Goal: Use online tool/utility: Utilize a website feature to perform a specific function

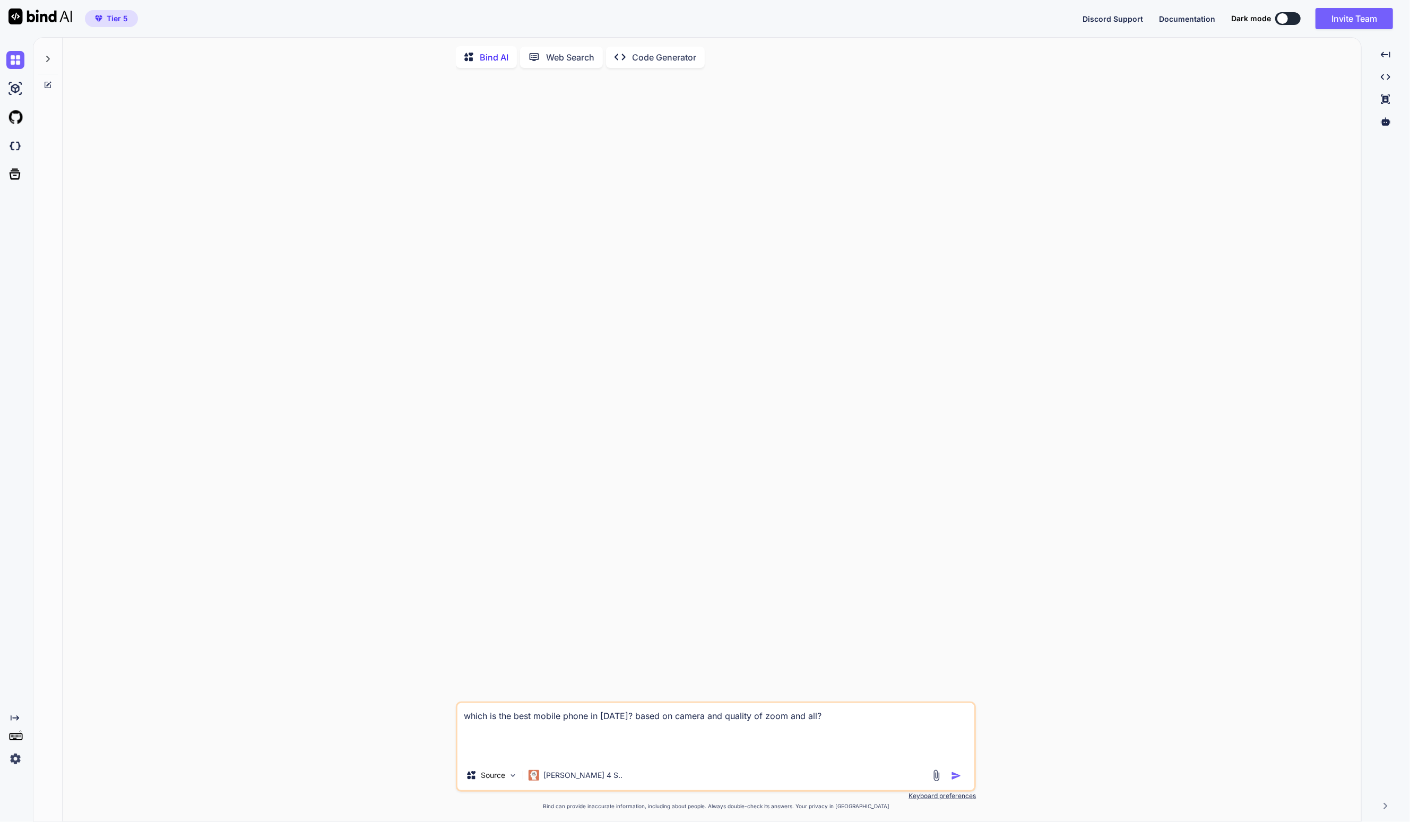
click at [640, 229] on div at bounding box center [717, 388] width 518 height 625
click at [641, 229] on div at bounding box center [717, 388] width 518 height 625
click at [691, 57] on p "Code Generator" at bounding box center [664, 57] width 64 height 13
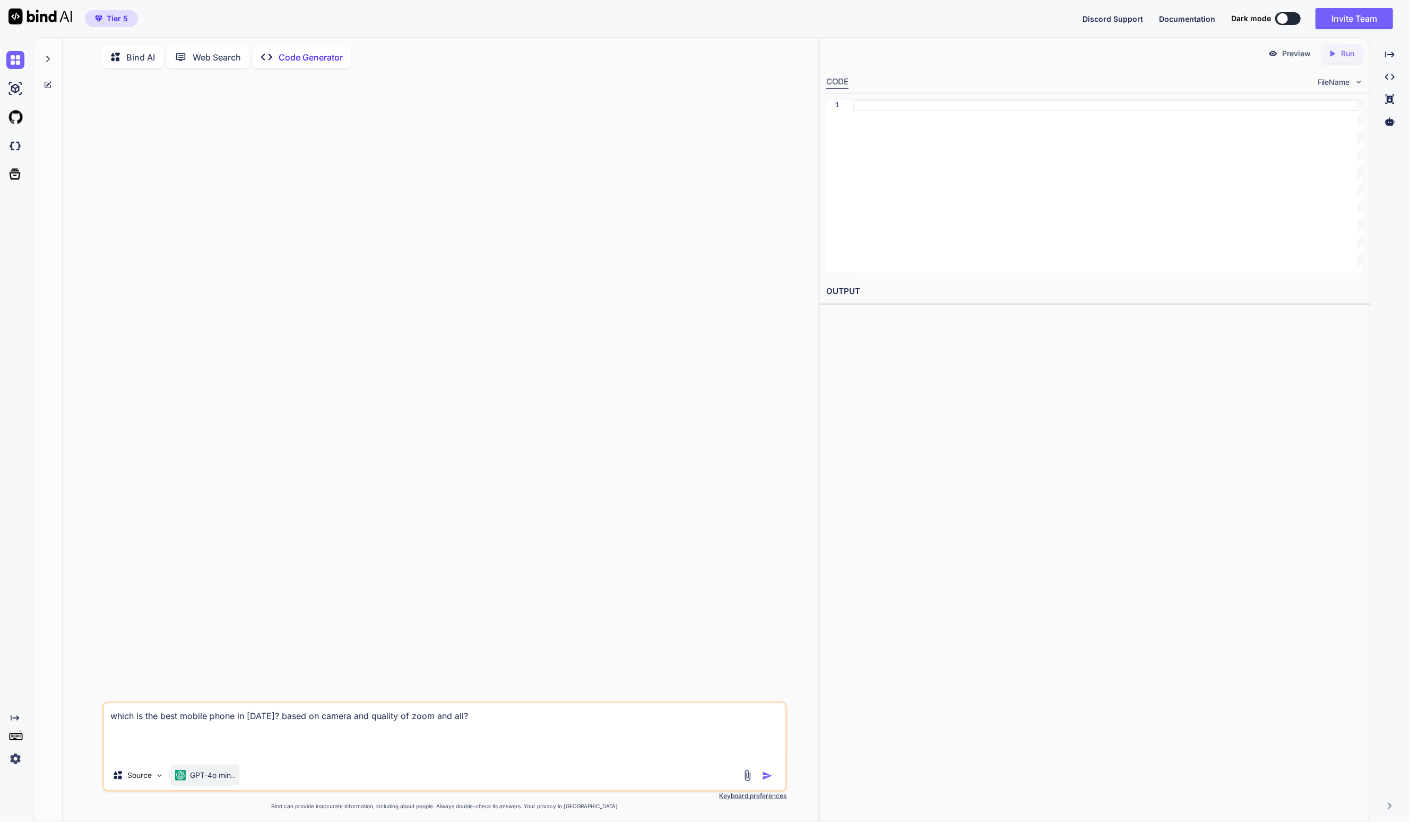
click at [235, 777] on p "GPT-4o min.." at bounding box center [212, 775] width 45 height 11
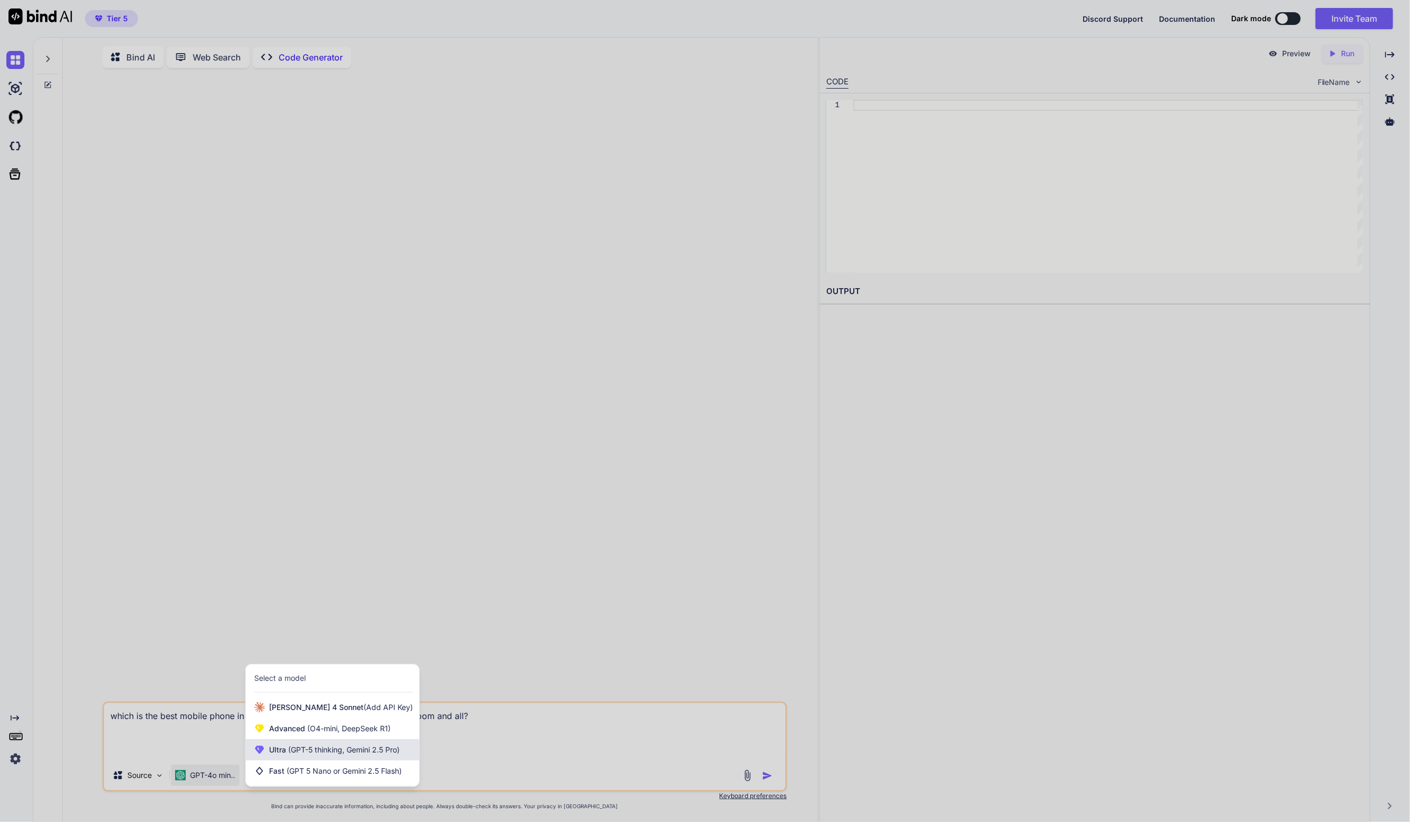
click at [274, 755] on span "Ultra (GPT-5 thinking, Gemini 2.5 Pro)" at bounding box center [334, 750] width 131 height 11
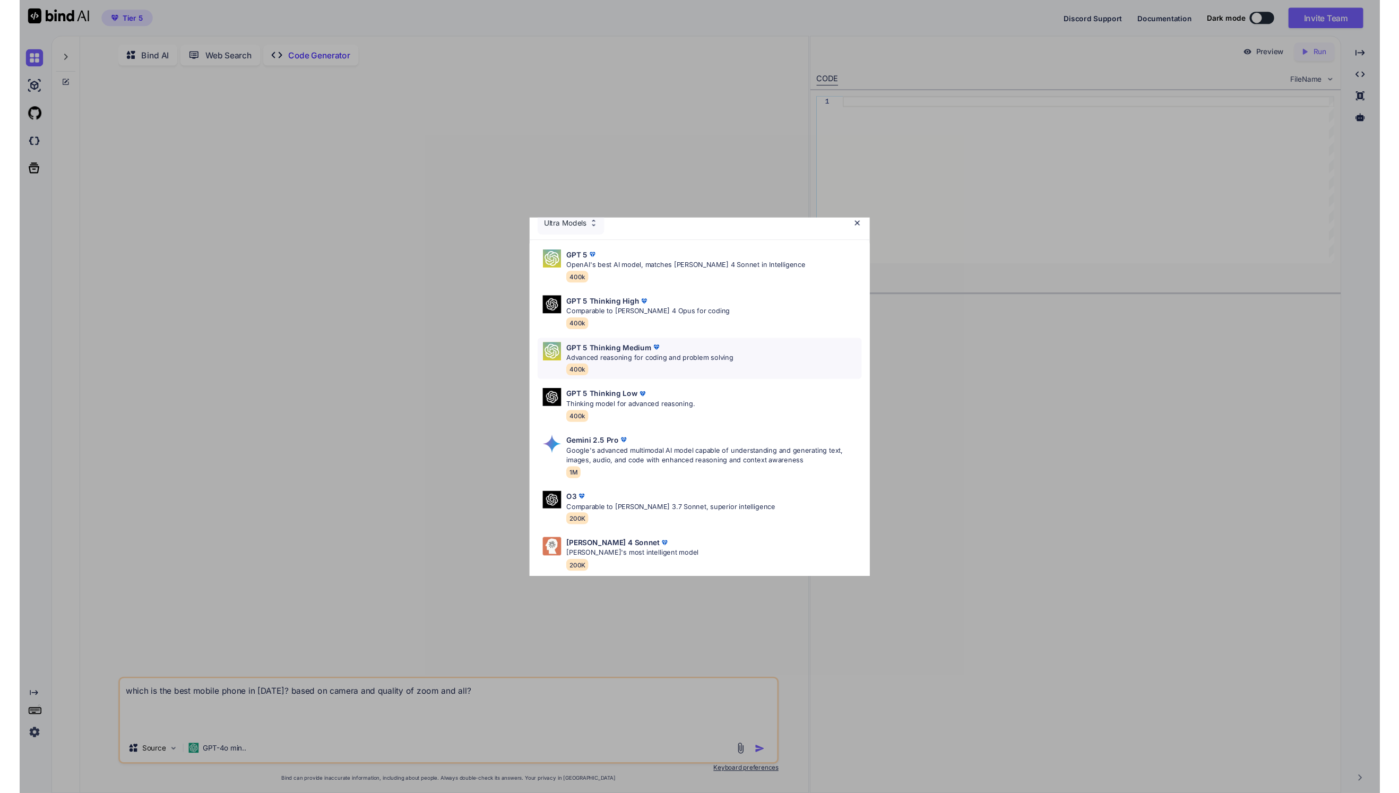
scroll to position [68, 0]
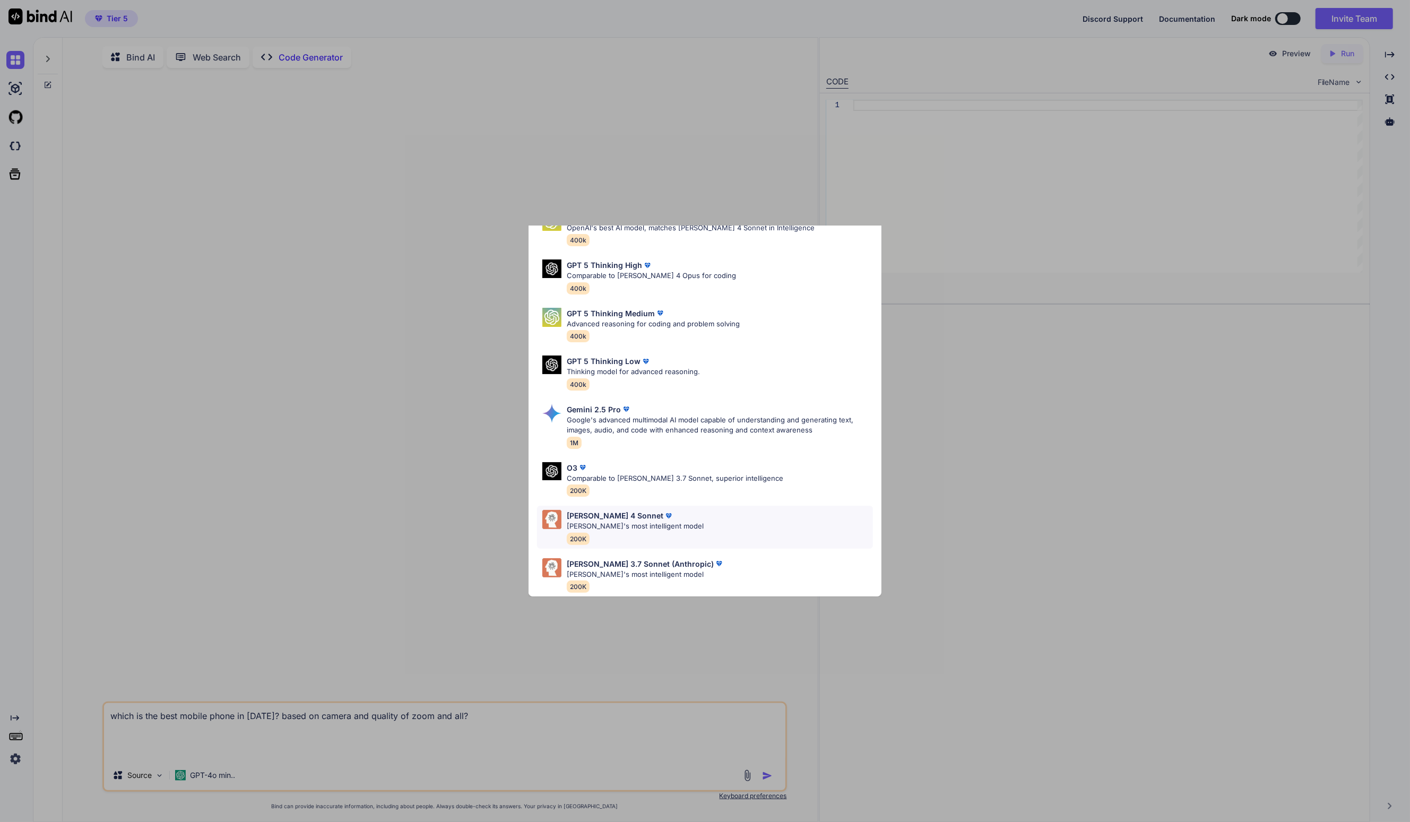
click at [673, 506] on div "[PERSON_NAME] 4 Sonnet [PERSON_NAME]'s most intelligent model 200K" at bounding box center [705, 527] width 336 height 43
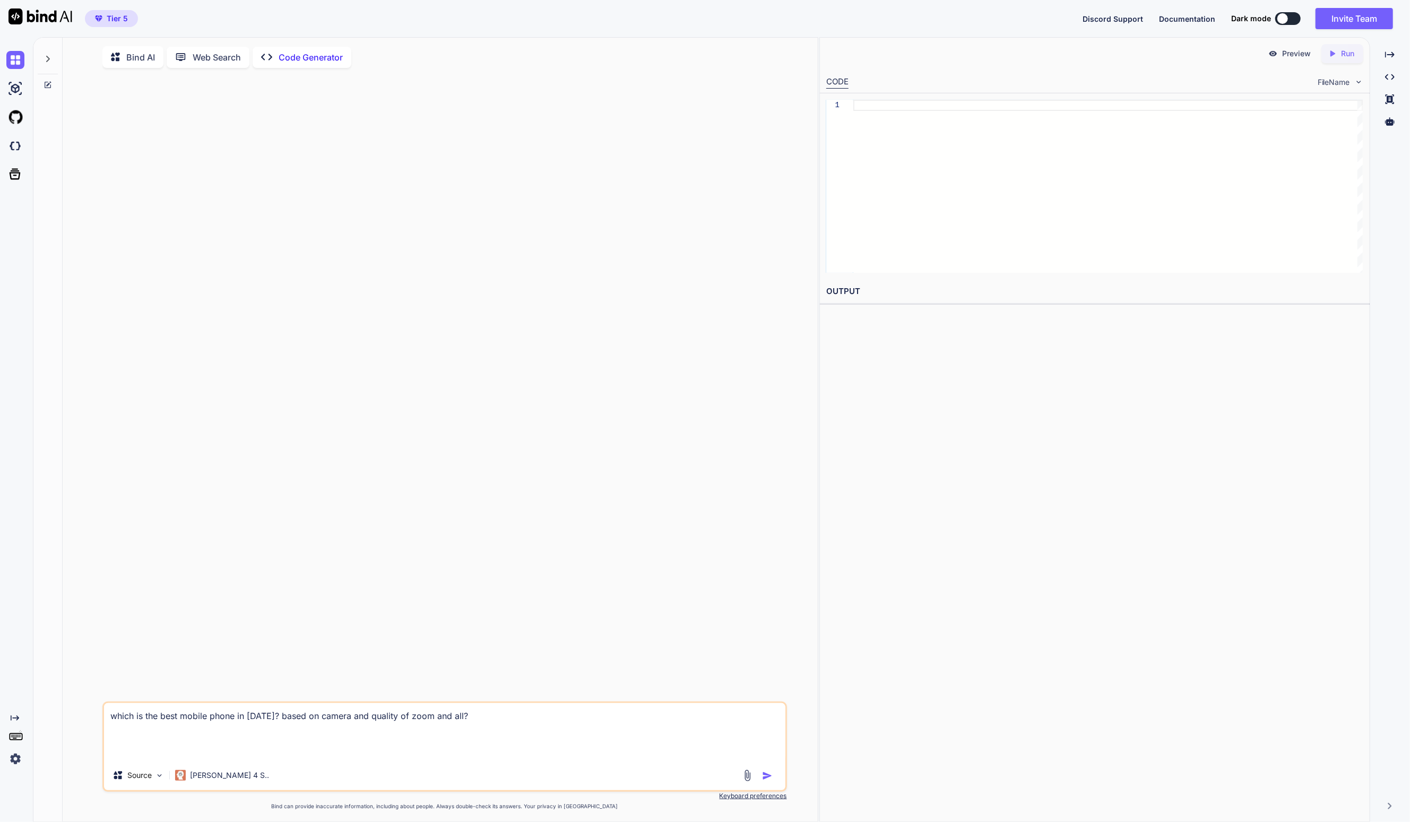
click at [540, 714] on textarea "which is the best mobile phone in [DATE]? based on camera and quality of zoom a…" at bounding box center [445, 731] width 682 height 57
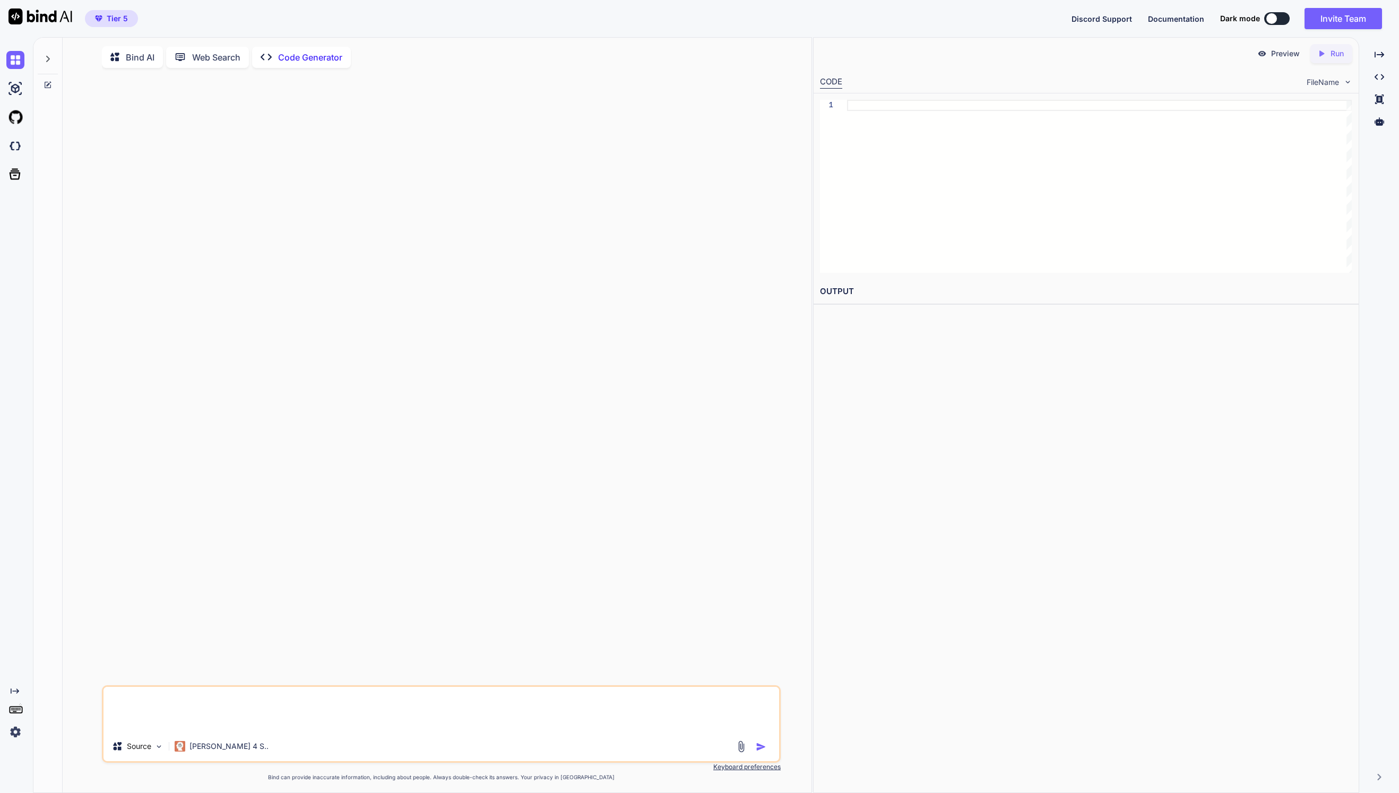
paste textarea "Advances in Social Sciences Research Journal (ISSN : 2055-0286) is an internati…"
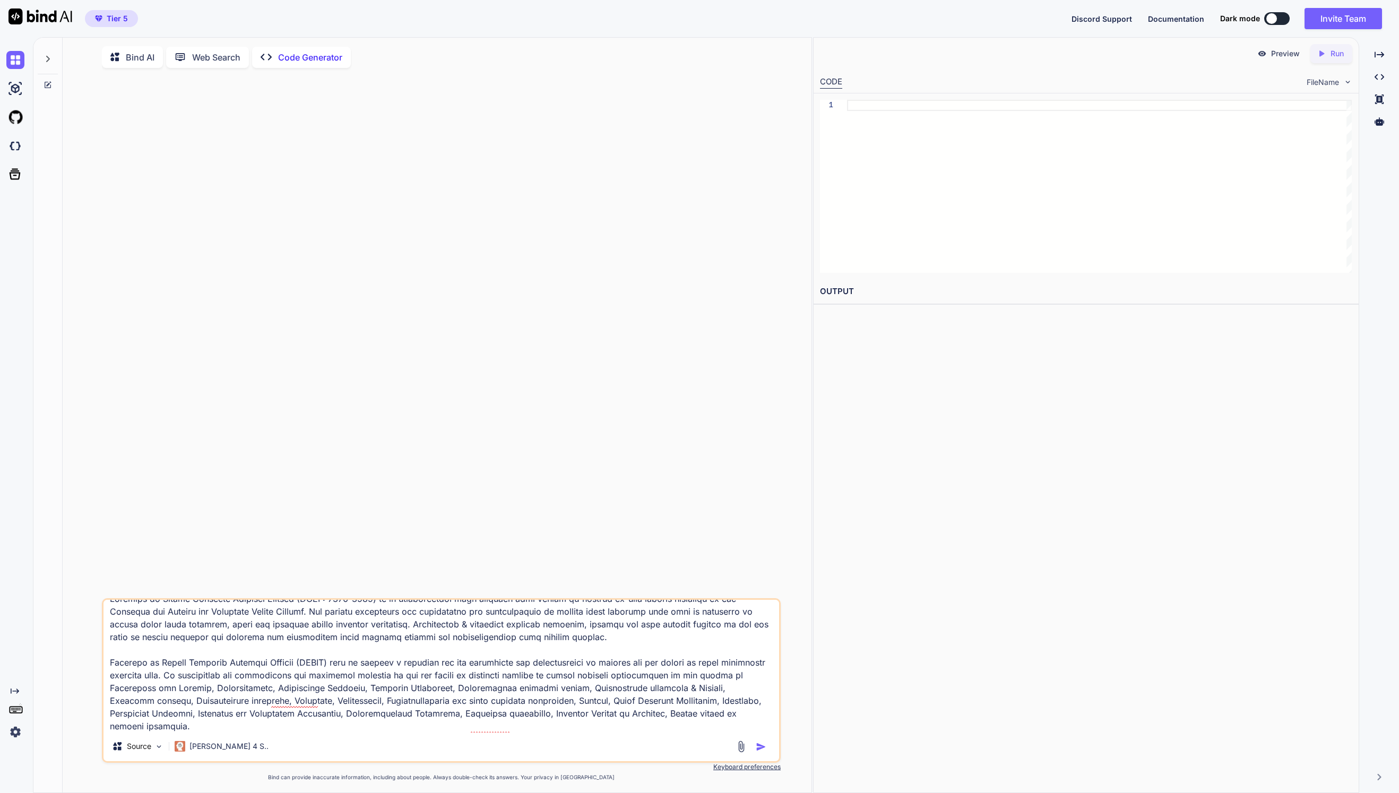
scroll to position [14, 0]
click at [281, 735] on div "Source Claude 4 S.." at bounding box center [441, 680] width 679 height 165
click at [280, 731] on textarea at bounding box center [442, 666] width 676 height 132
paste textarea "Lorem ips Dolor Sitametc ad Elitse Doeiusmo Temporin Utlabor (ETDO : 5237-4747)…"
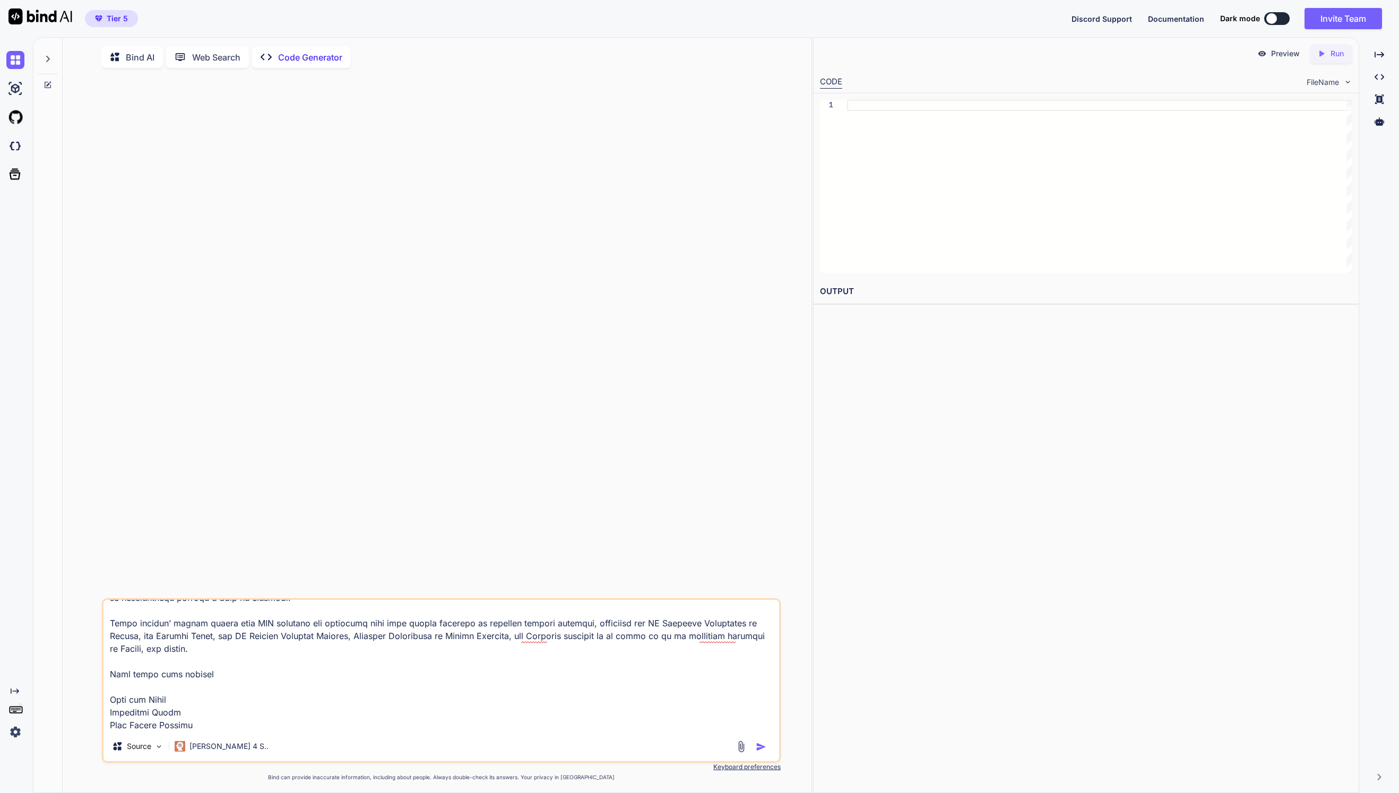
scroll to position [767, 0]
type textarea "Advances in Social Sciences Research Journal (ISSN : 2055-0286) is an internati…"
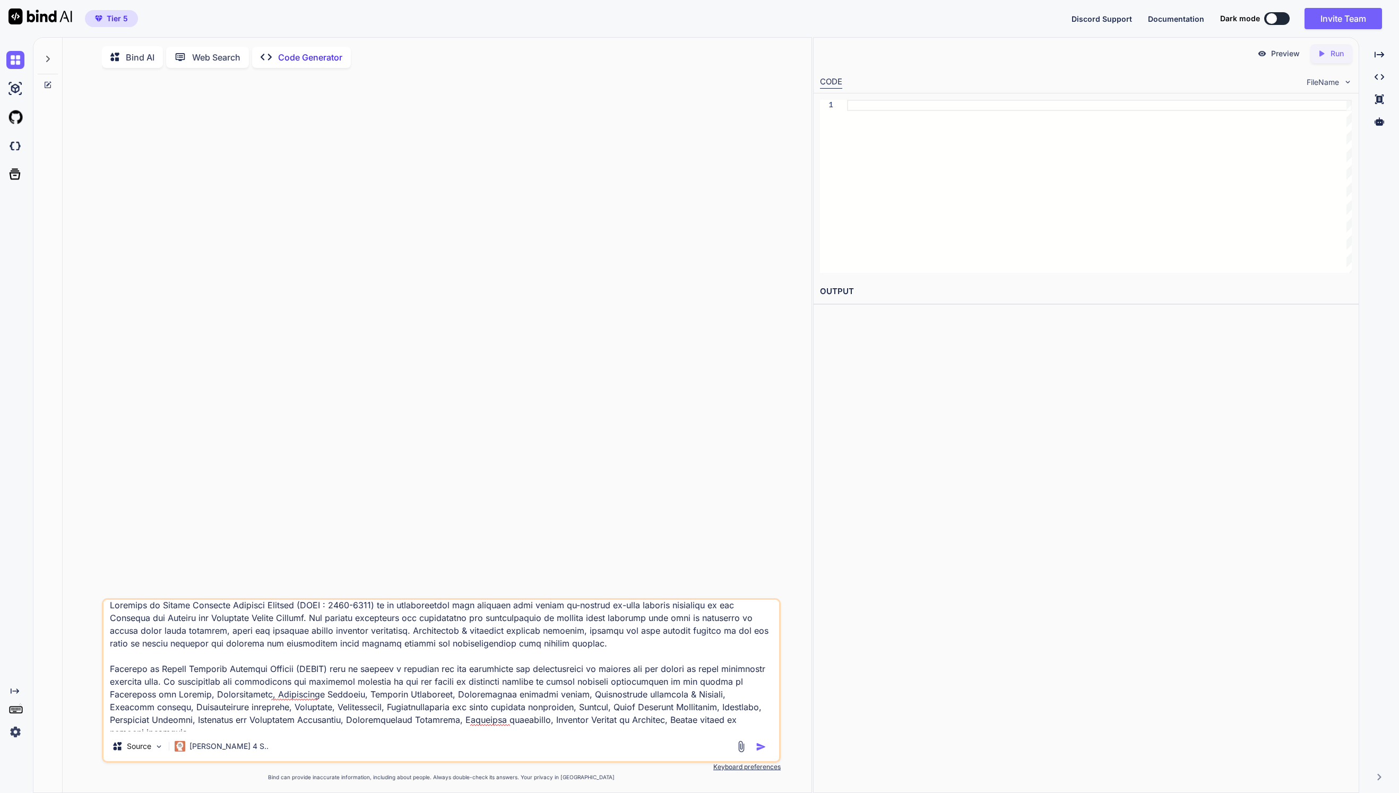
scroll to position [0, 0]
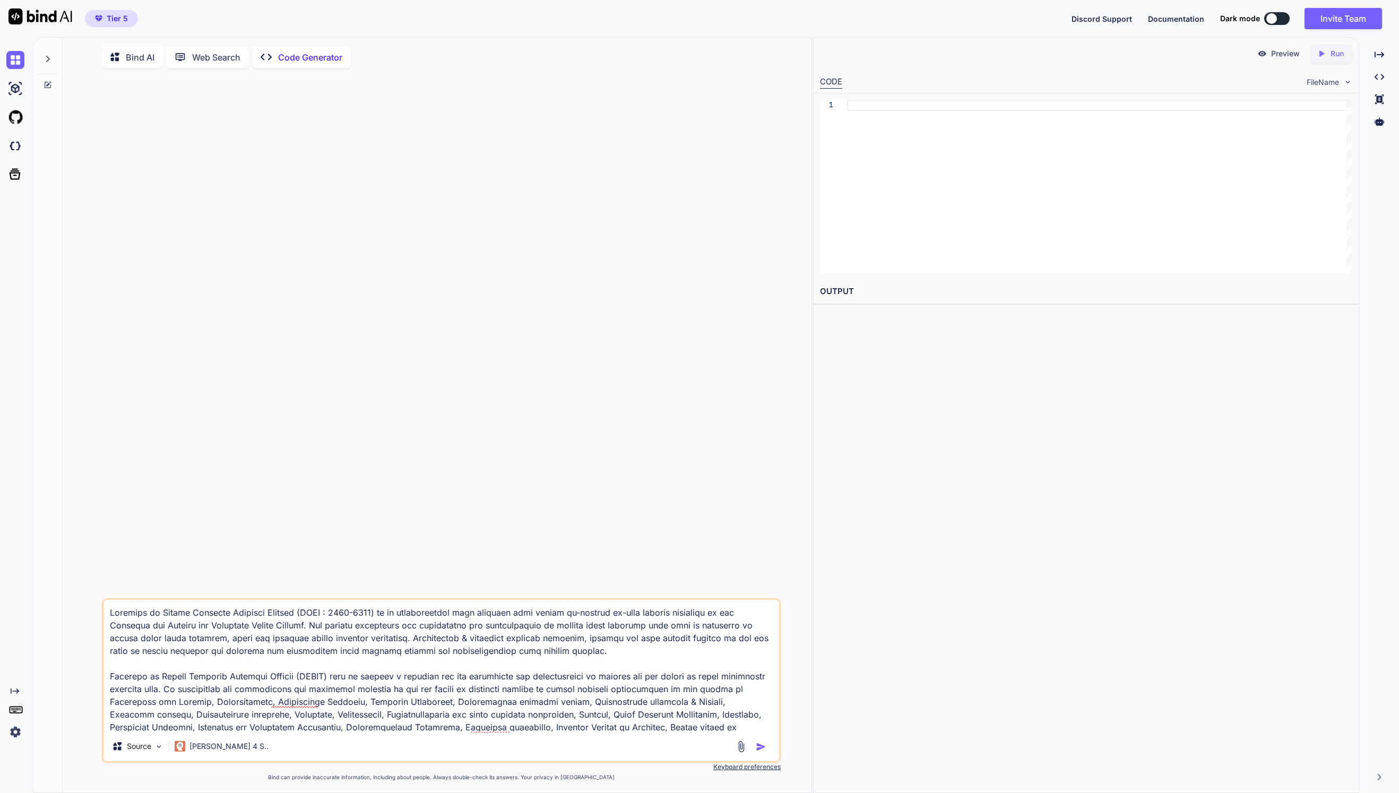
drag, startPoint x: 185, startPoint y: 692, endPoint x: 157, endPoint y: 506, distance: 187.9
click at [157, 506] on div "Source [PERSON_NAME] 4 S.. Created with Bind Always check its answers. Privacy …" at bounding box center [441, 435] width 679 height 718
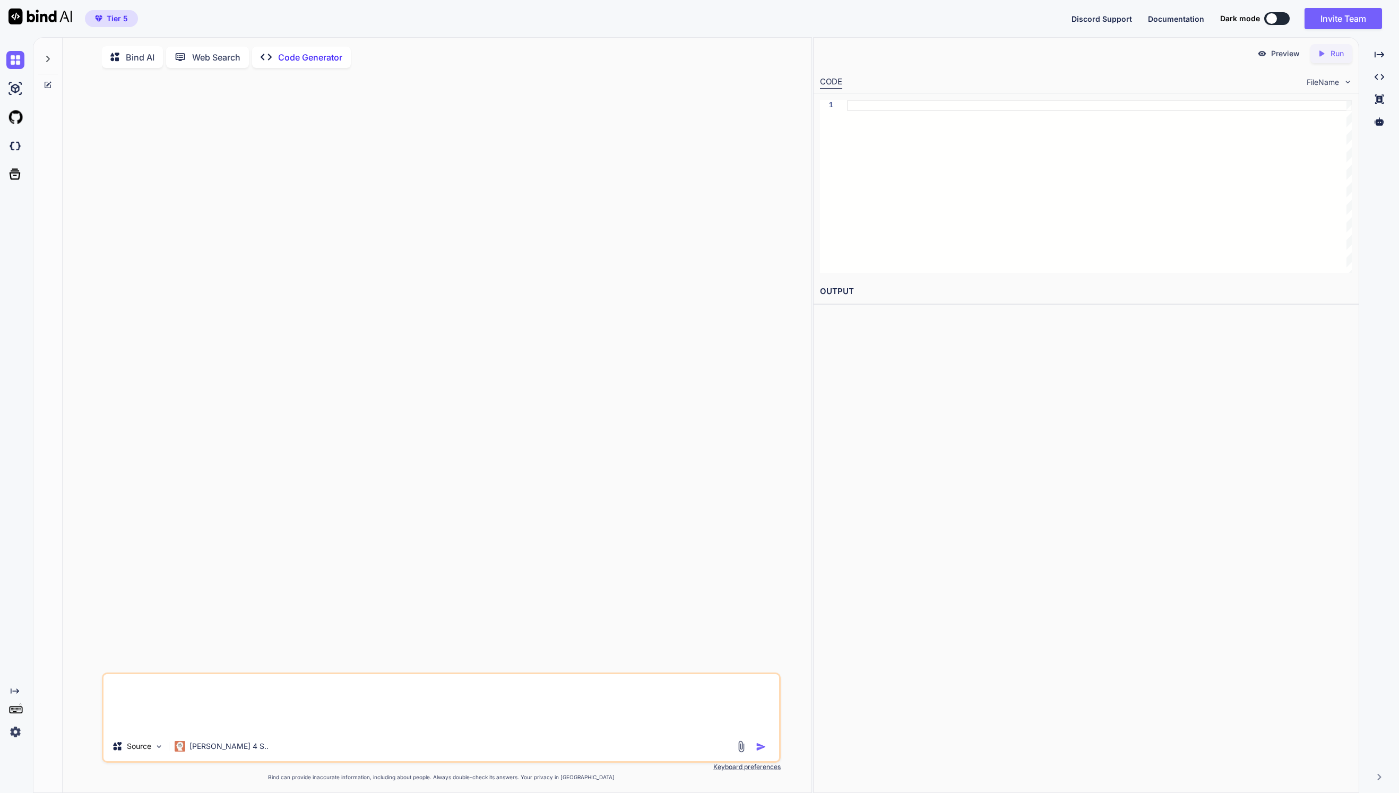
paste textarea "<lor ip="dolor_sit_ametcon"> <a elits="doei te-inci">Utlab etd Magna</a> <e adm…"
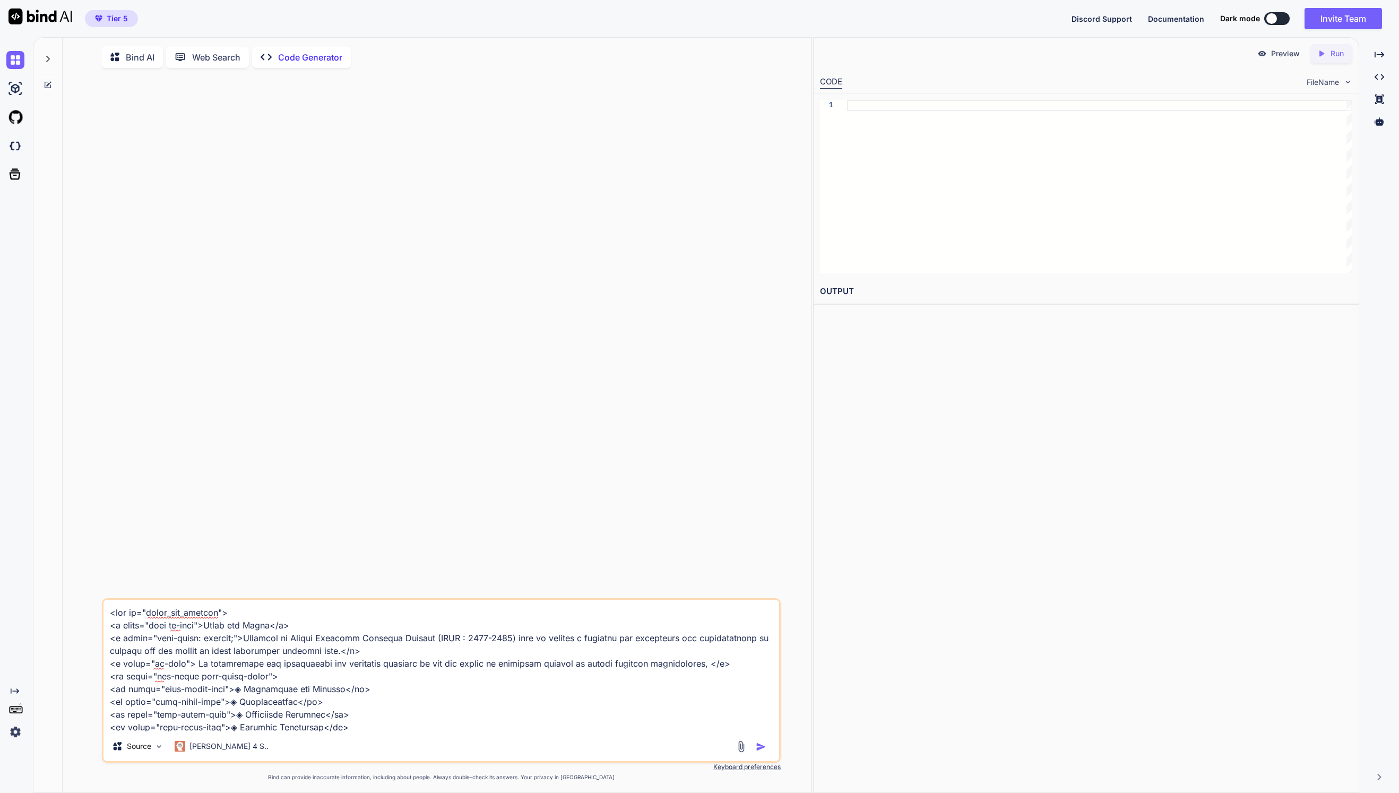
click at [109, 621] on textarea at bounding box center [442, 666] width 676 height 132
paste textarea "Advances in Social Sciences Research Journal (ISSN : 2055-0286) is an internati…"
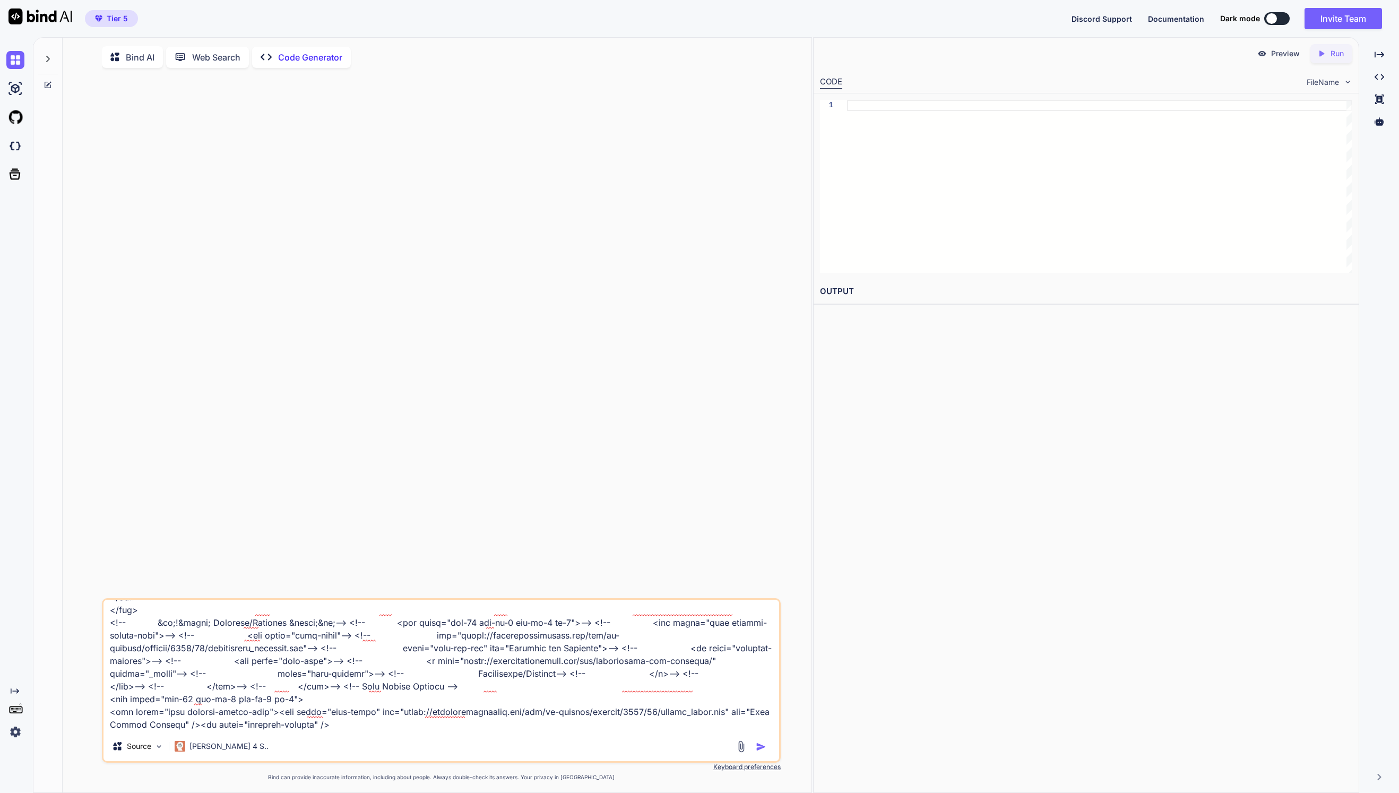
scroll to position [1162, 0]
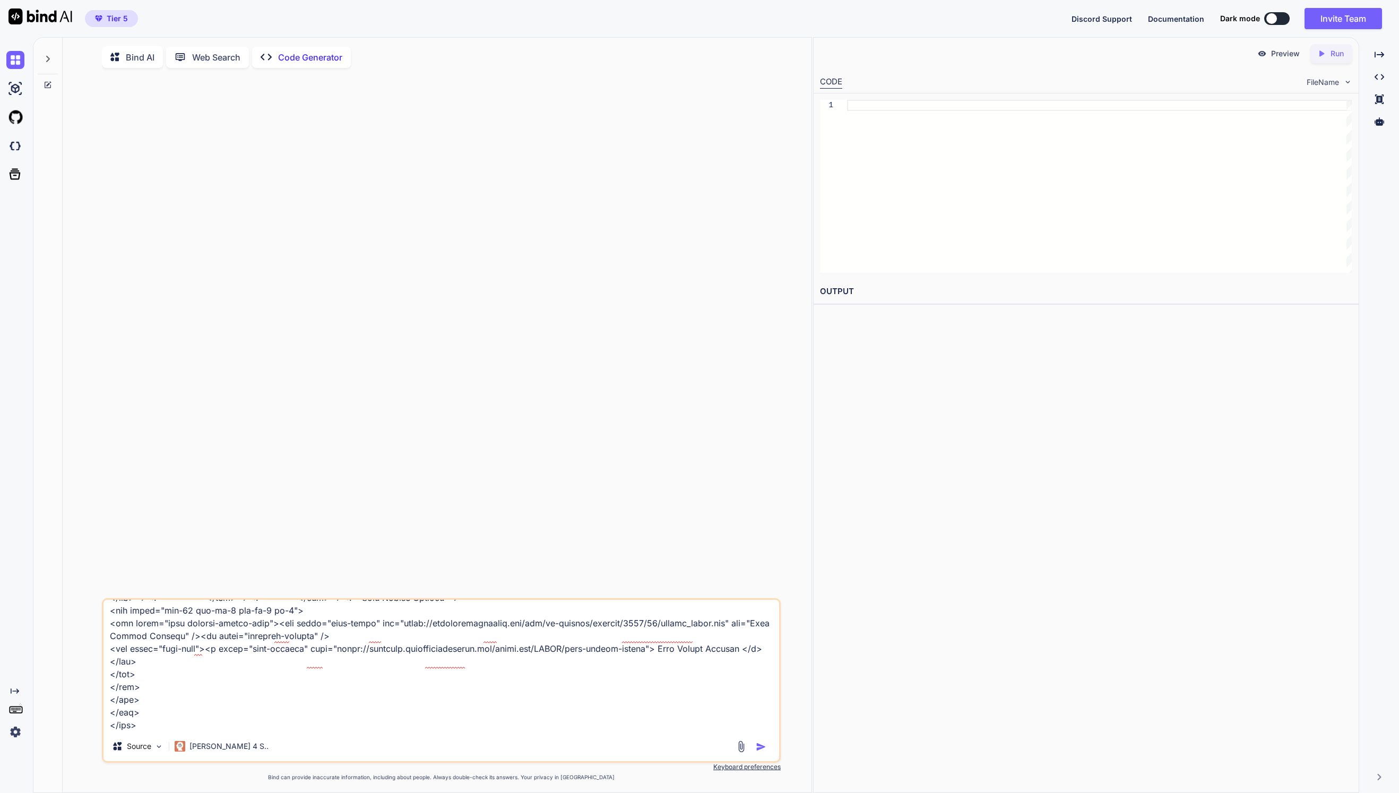
click at [323, 698] on textarea at bounding box center [442, 666] width 676 height 132
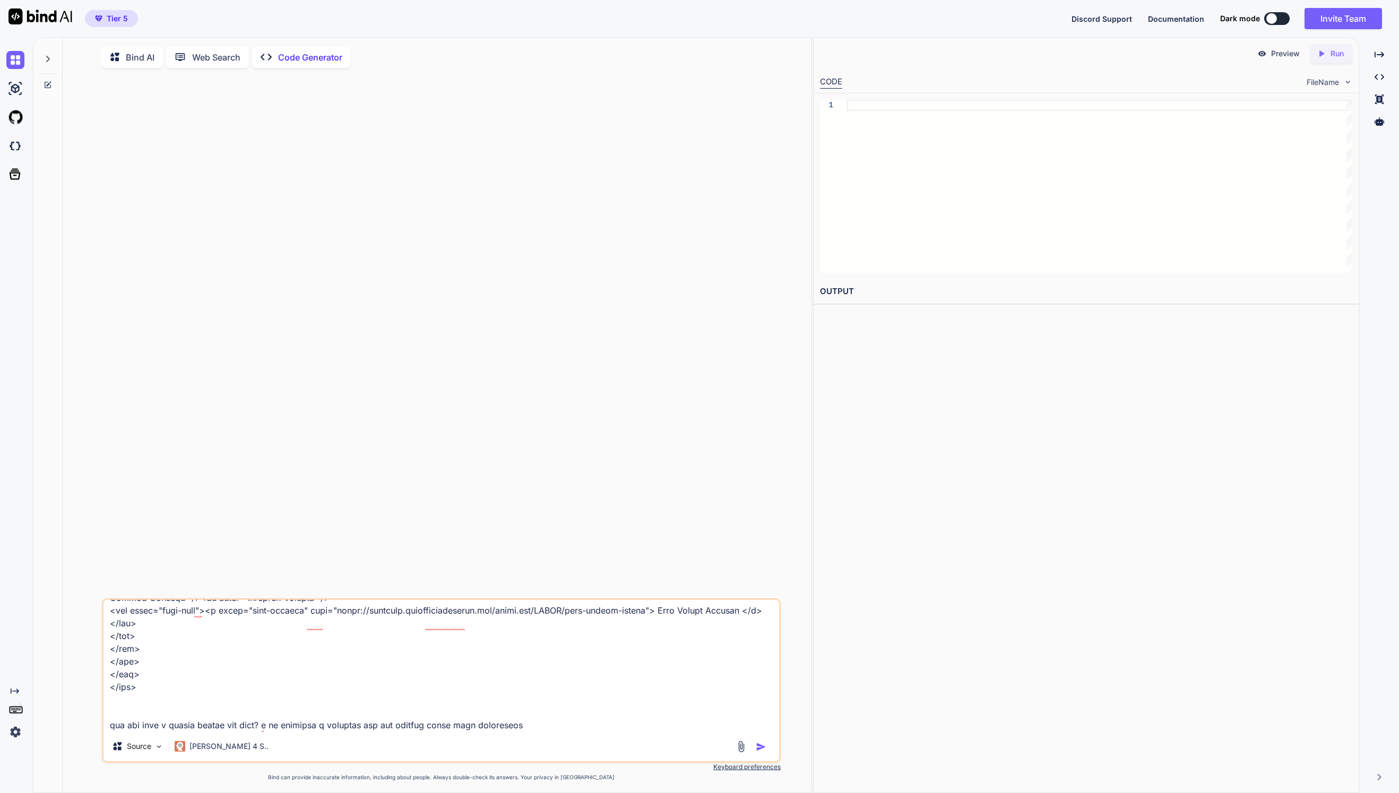
type textarea "Advances in Social Sciences Research Journal (ISSN : 2055-0286) is an internati…"
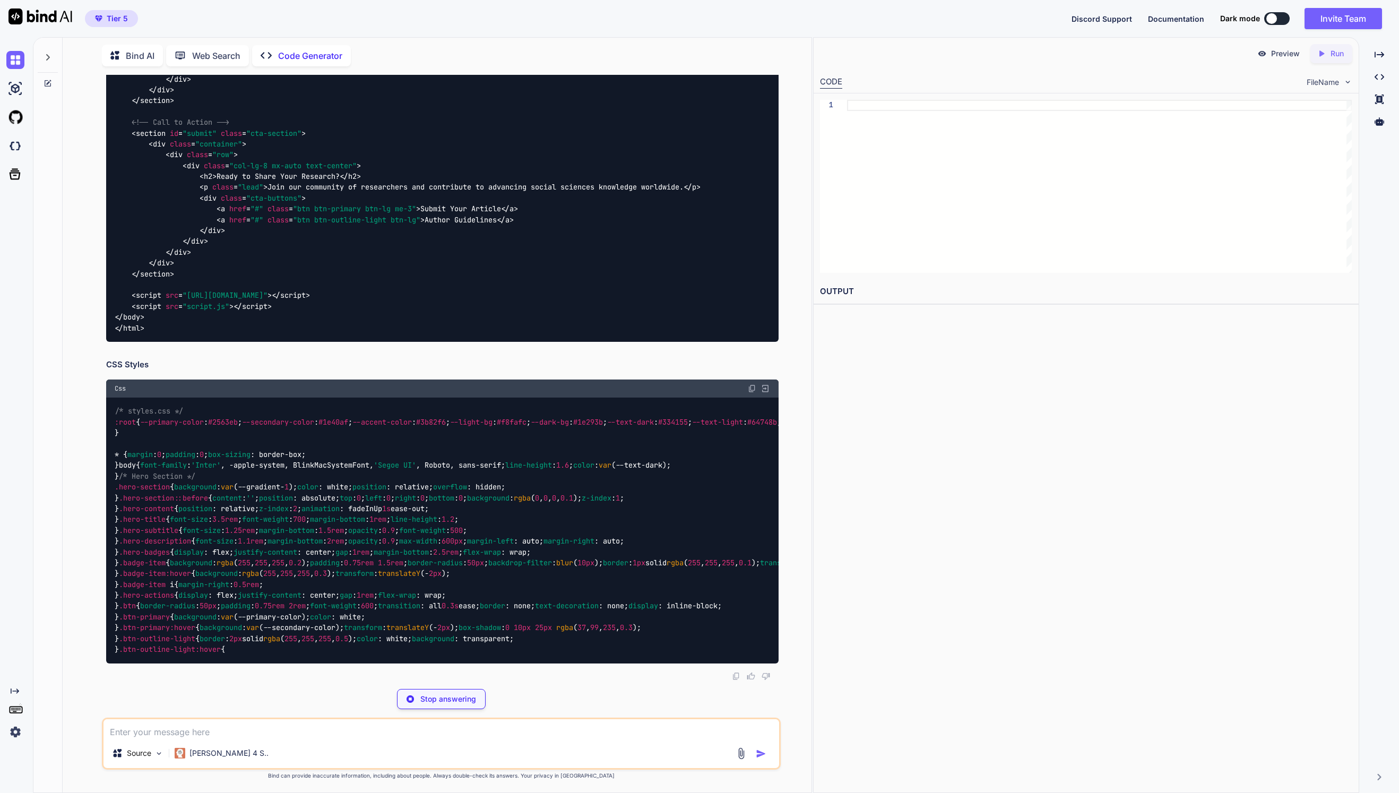
scroll to position [5579, 0]
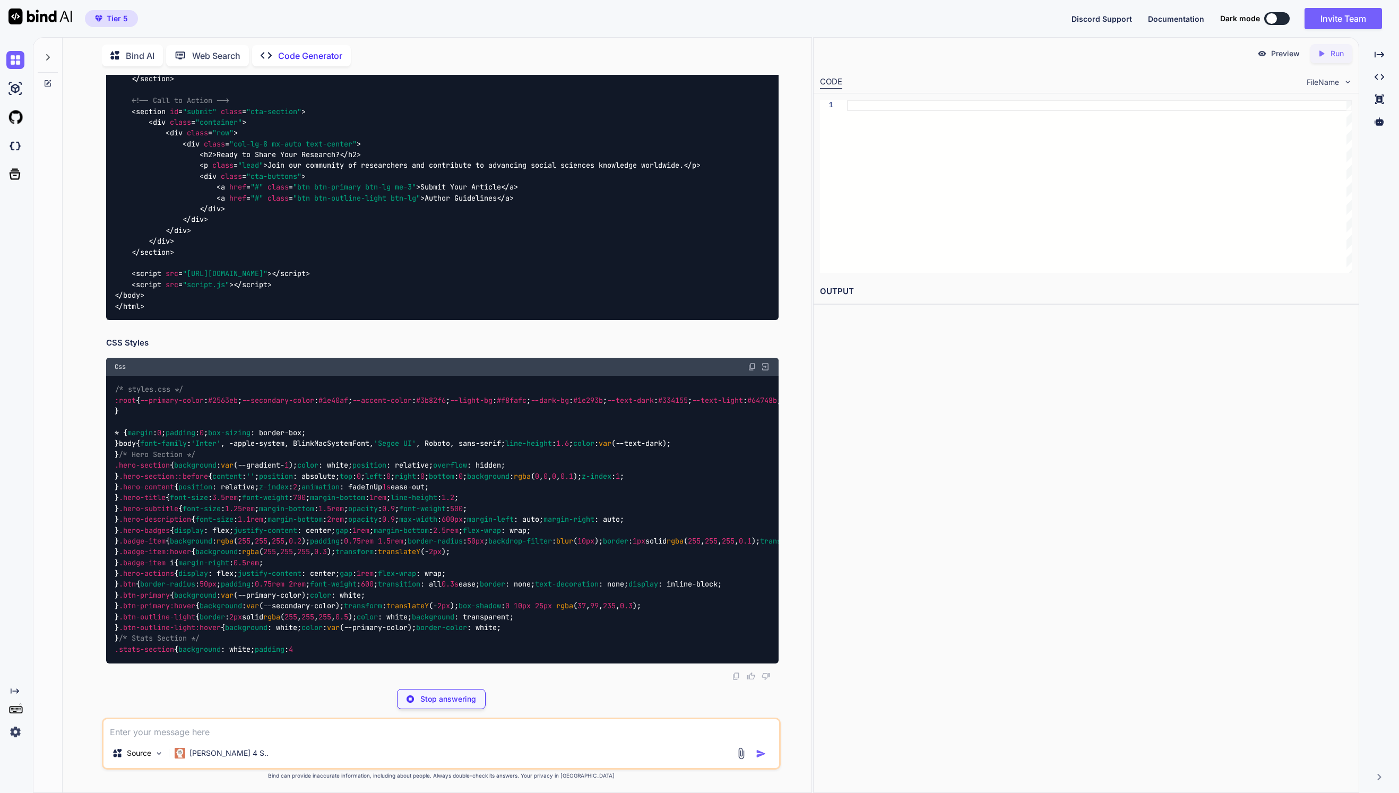
click at [245, 725] on textarea at bounding box center [442, 728] width 676 height 19
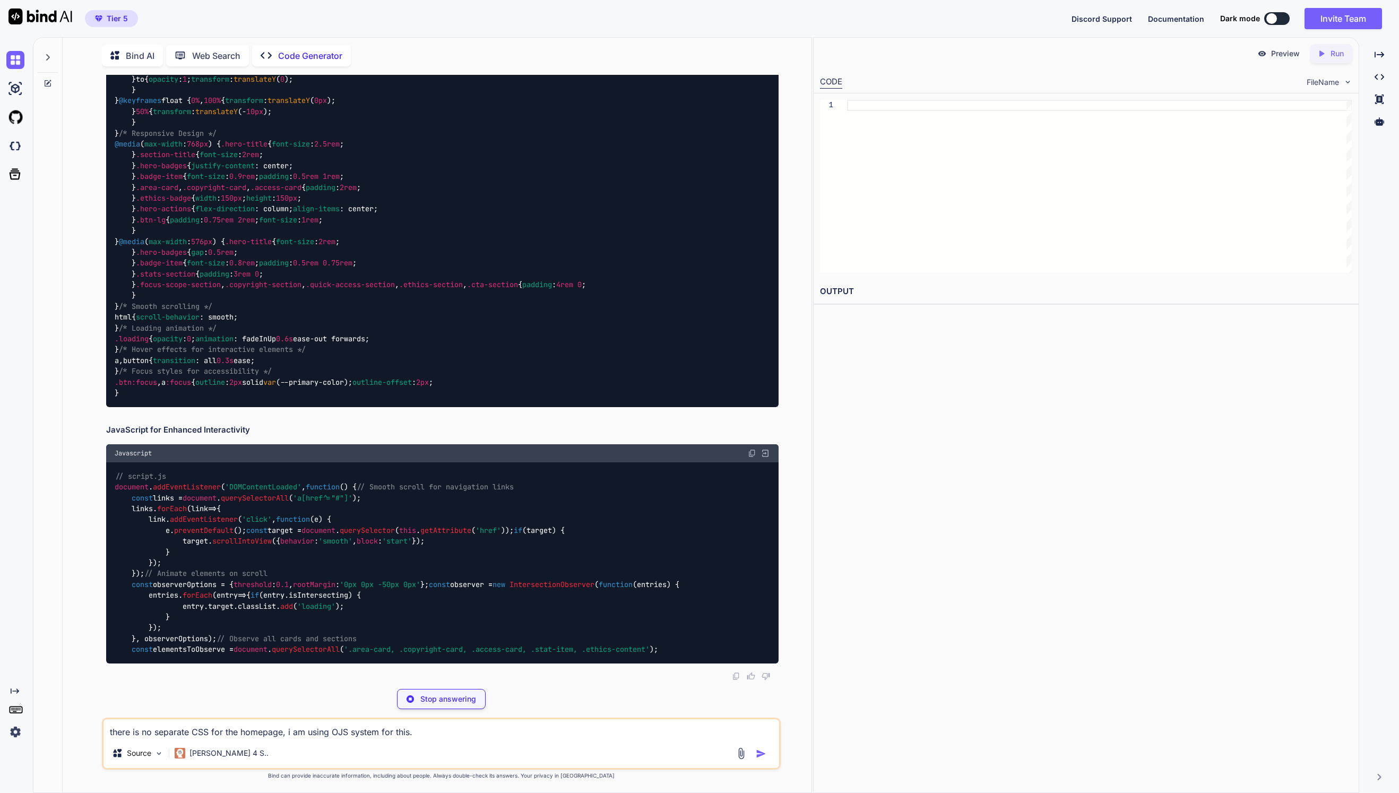
scroll to position [10784, 0]
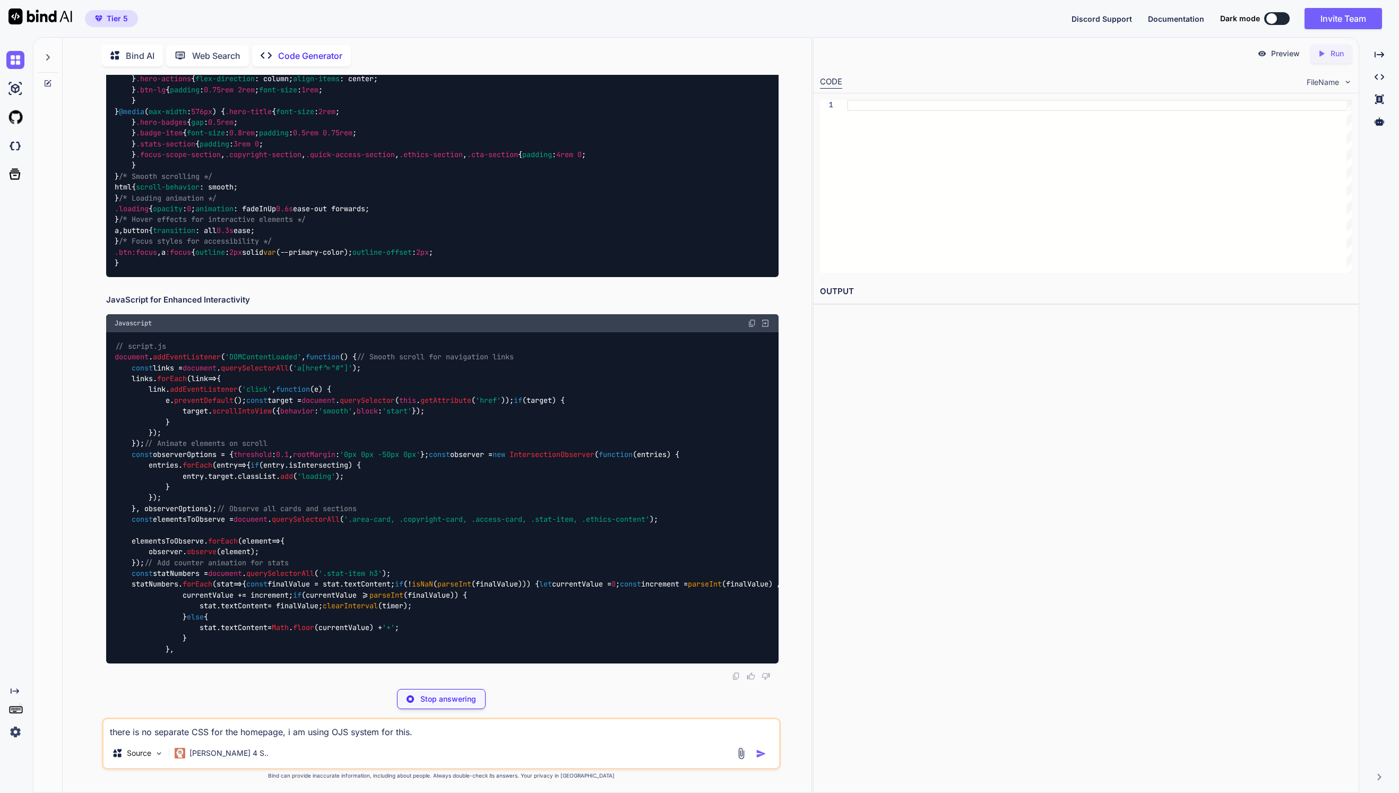
click at [449, 729] on textarea "there is no separate CSS for the homepage, i am using OJS system for this." at bounding box center [442, 728] width 676 height 19
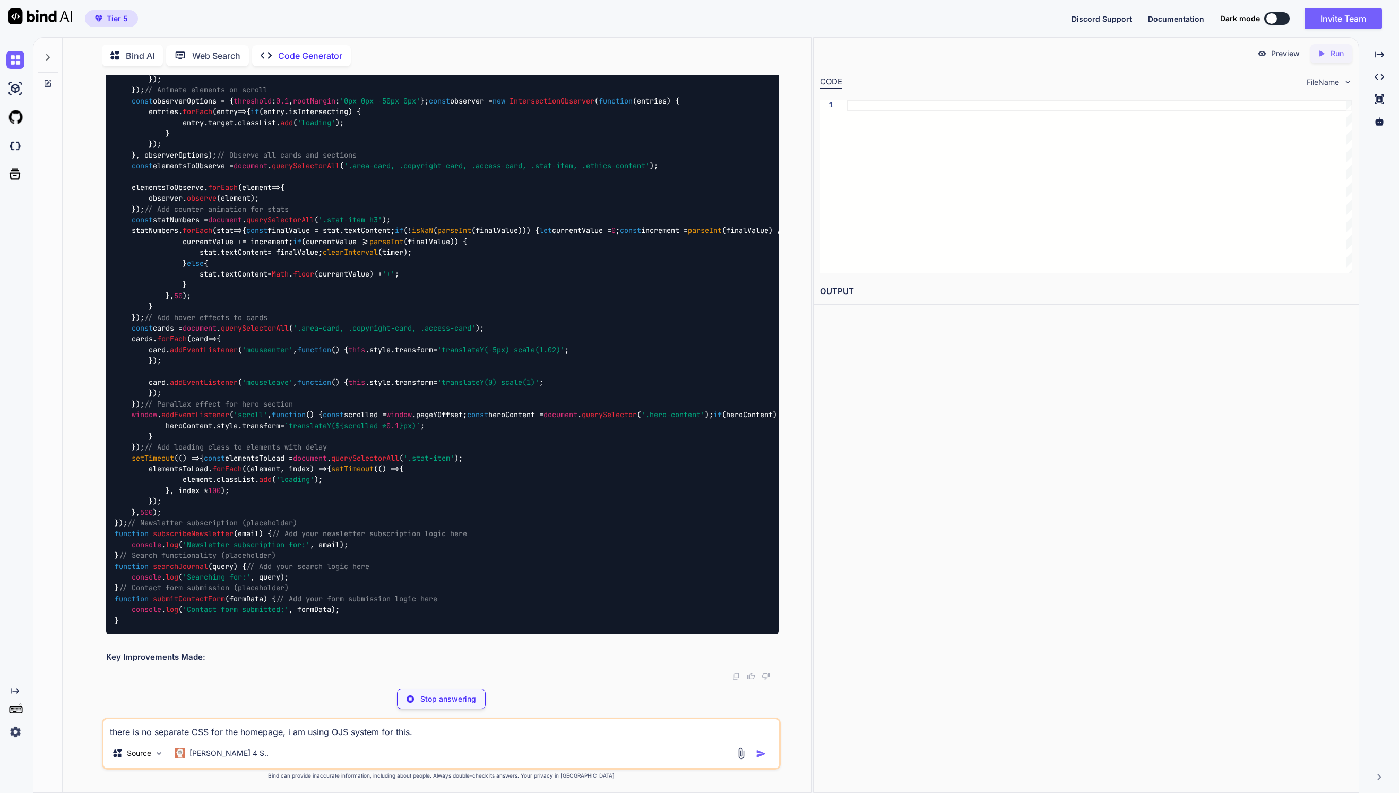
scroll to position [11586, 0]
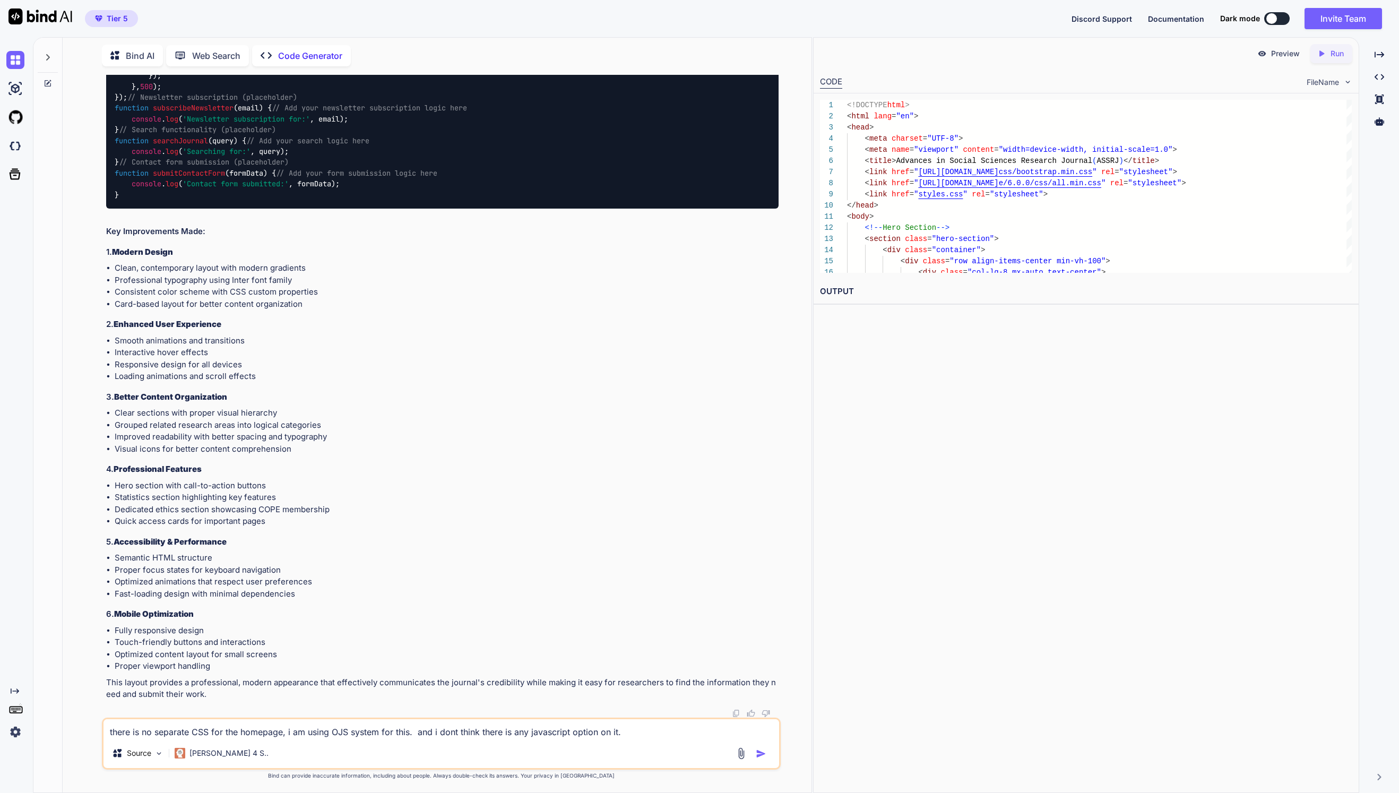
type textarea "there is no separate CSS for the homepage, i am using OJS system for this. and …"
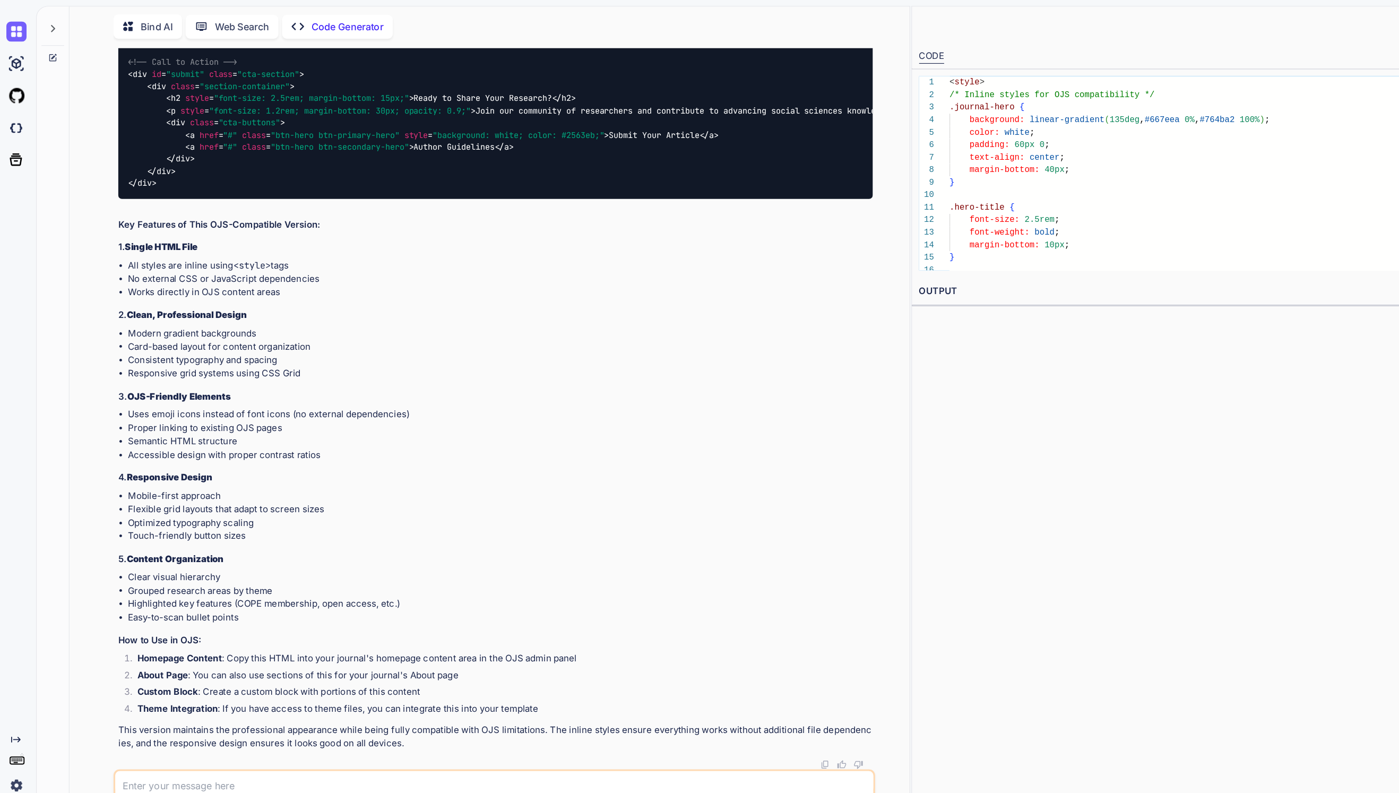
scroll to position [12249, 0]
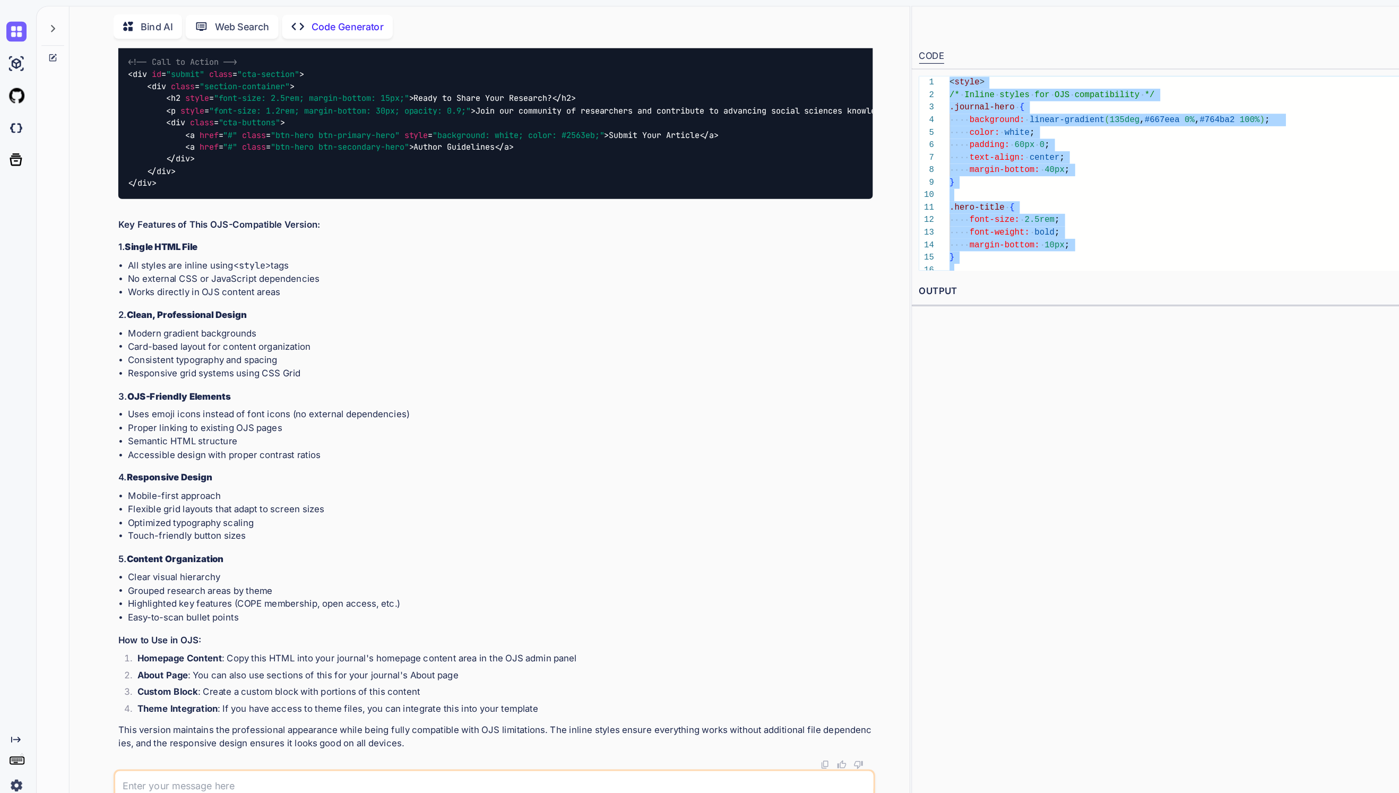
type textarea "<style> /* Inline styles for OJS compatibility */ .journal-hero { background: l…"
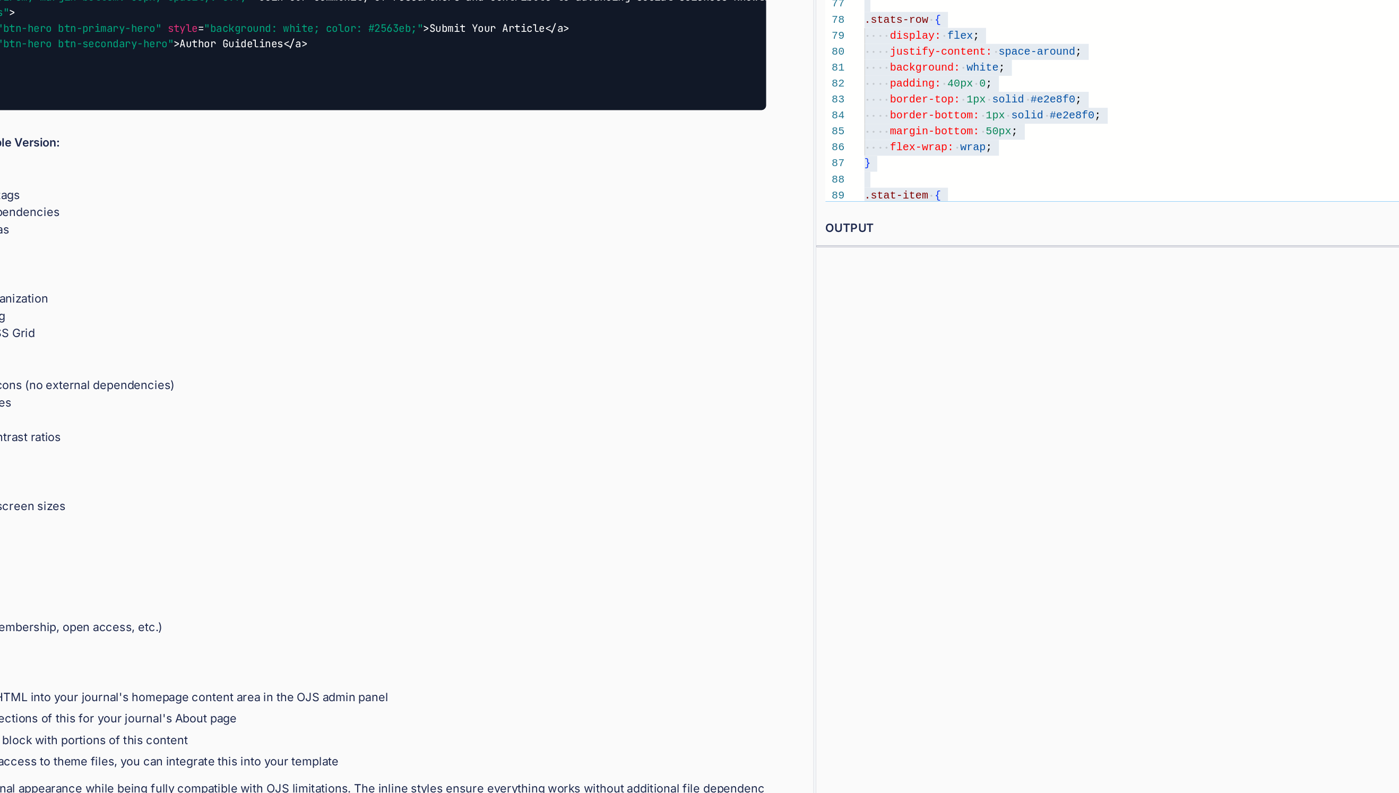
drag, startPoint x: 1051, startPoint y: 573, endPoint x: 1037, endPoint y: 576, distance: 14.7
click at [1037, 576] on div "Preview Created with Pixso. Run CODE FileName 74 75 76 77 78 79 80 81 82 83 84 …" at bounding box center [1086, 415] width 547 height 756
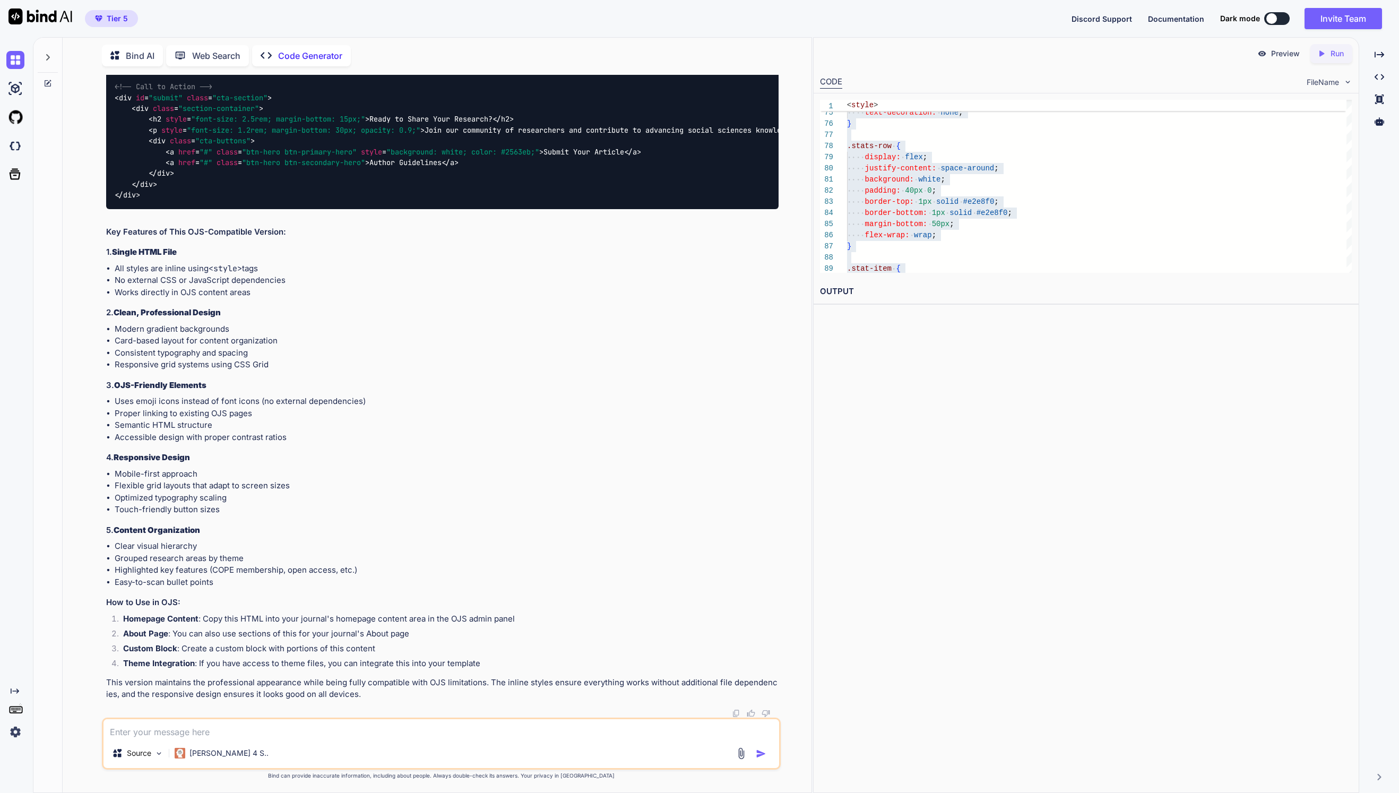
click at [1323, 59] on div "Created with Pixso. Run" at bounding box center [1332, 53] width 42 height 19
click at [1296, 57] on p "Preview" at bounding box center [1285, 53] width 29 height 11
click at [577, 742] on div "Source Claude 4 S.." at bounding box center [441, 744] width 679 height 52
click at [580, 738] on textarea at bounding box center [442, 728] width 676 height 19
paste textarea "[URL][DOMAIN_NAME]"
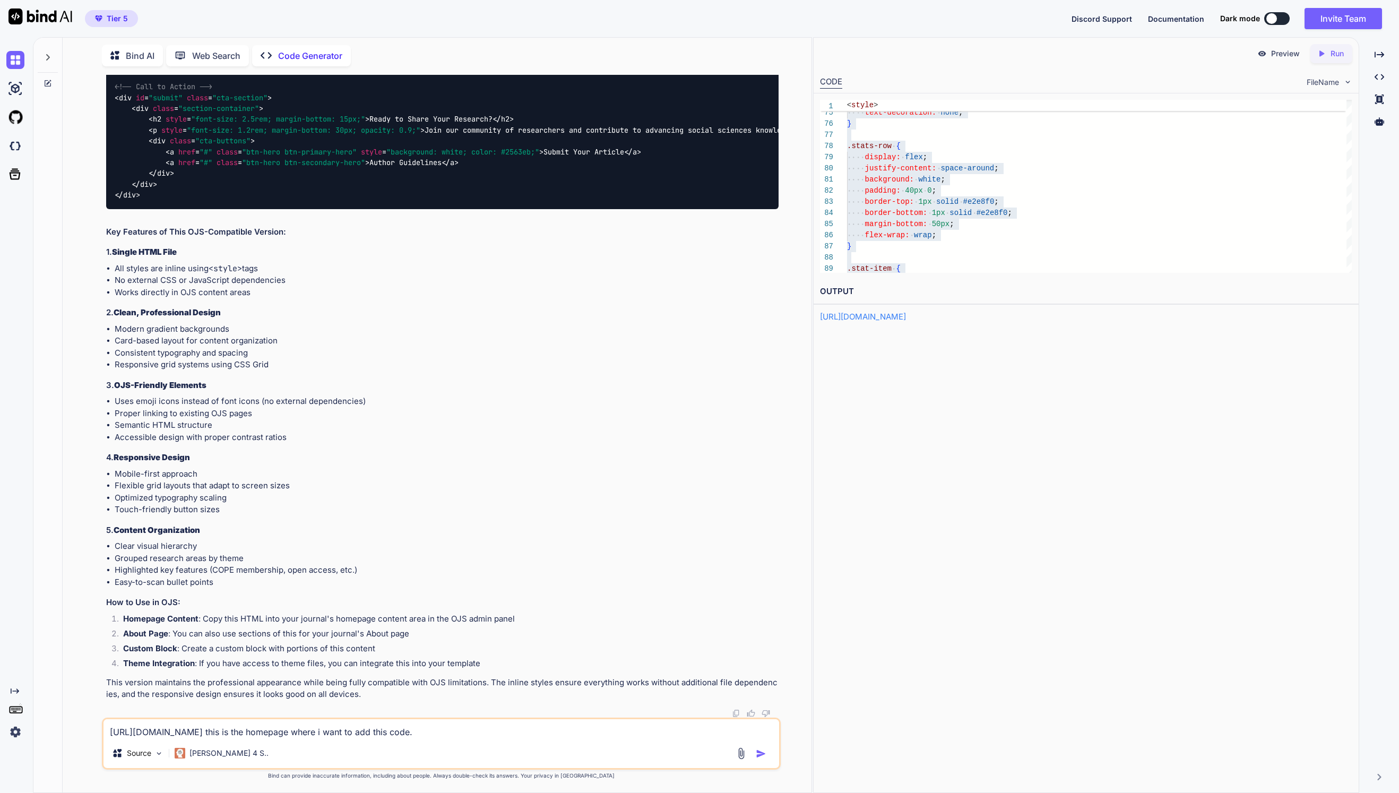
scroll to position [19357, 0]
click at [612, 729] on textarea "[URL][DOMAIN_NAME] this is the homepage where i want to add this code." at bounding box center [442, 728] width 676 height 19
type textarea "[URL][DOMAIN_NAME] this is the homepage where i want to add this code. dont add…"
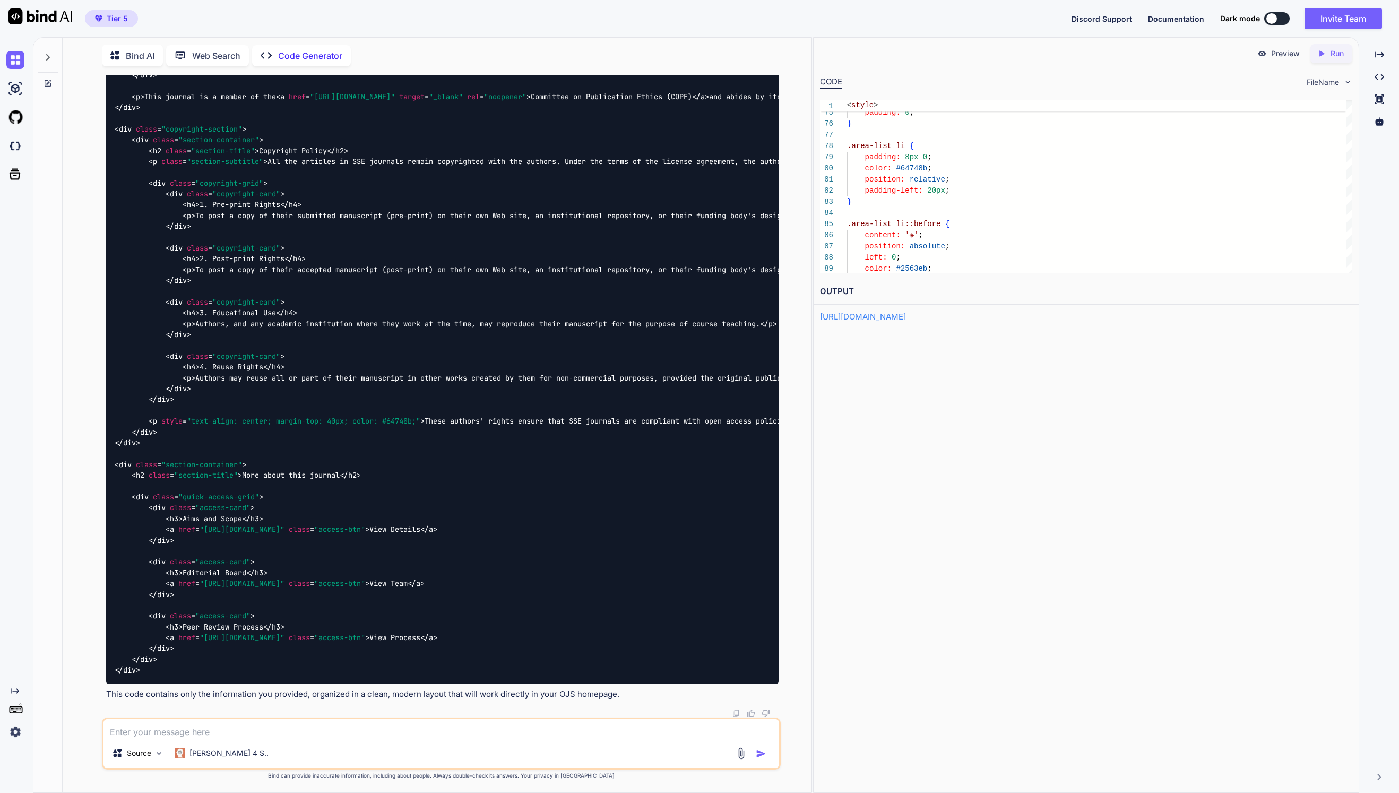
scroll to position [22546, 0]
click at [1328, 60] on div "Created with Pixso. Run" at bounding box center [1332, 53] width 42 height 19
click at [1297, 57] on p "Preview" at bounding box center [1285, 53] width 29 height 11
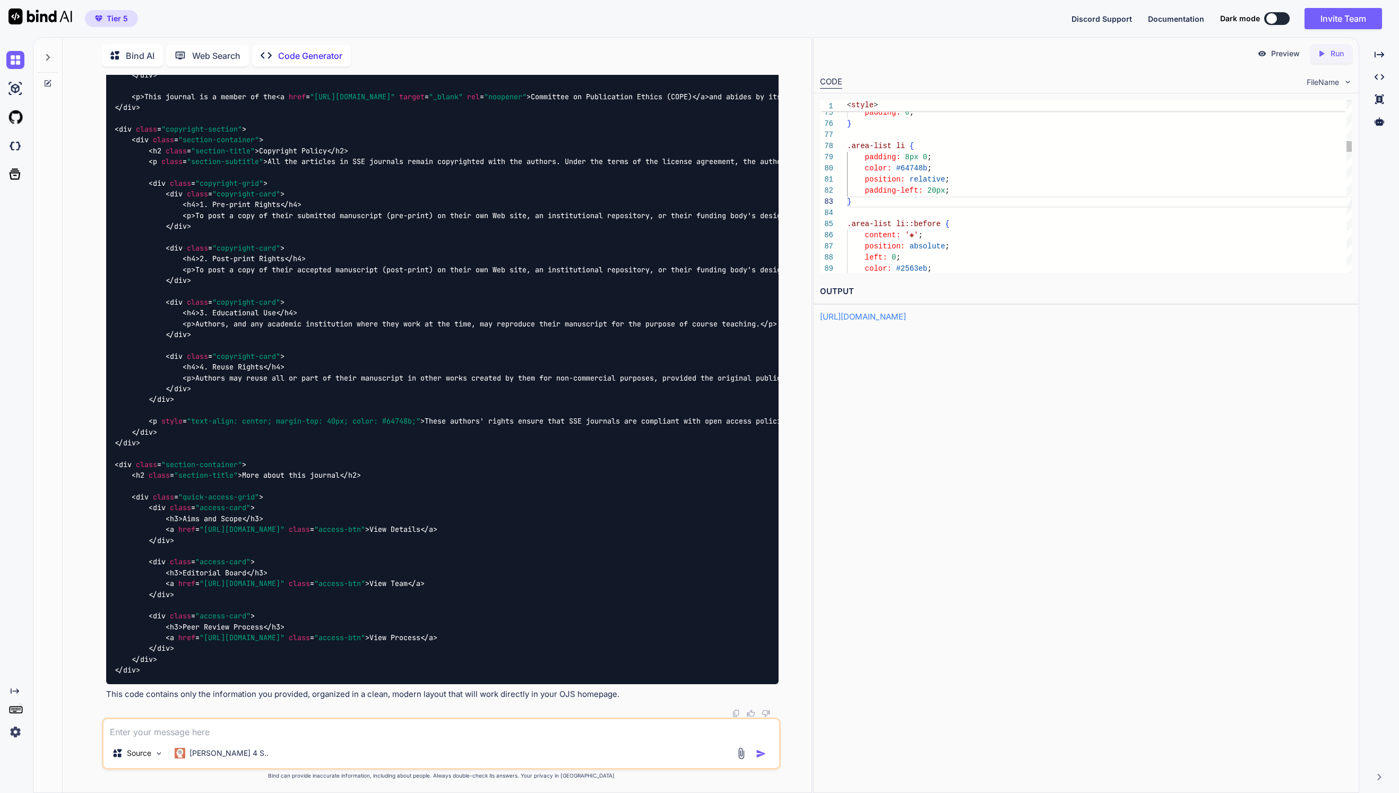
drag, startPoint x: 970, startPoint y: 113, endPoint x: 981, endPoint y: 136, distance: 25.2
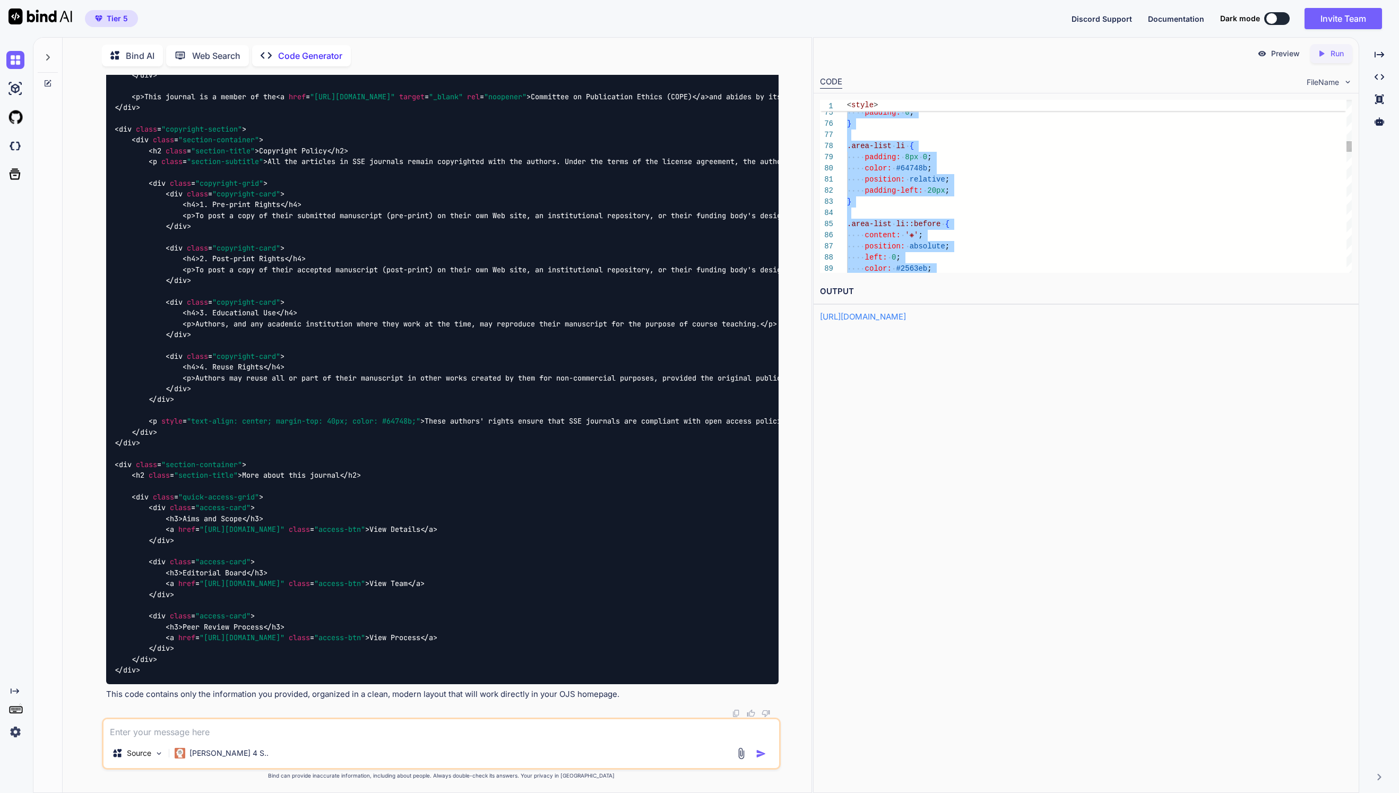
type textarea "<style> .journal-hero { background: linear-gradient(135deg, #667eea 0%, #764ba2…"
click at [652, 736] on textarea at bounding box center [442, 728] width 676 height 19
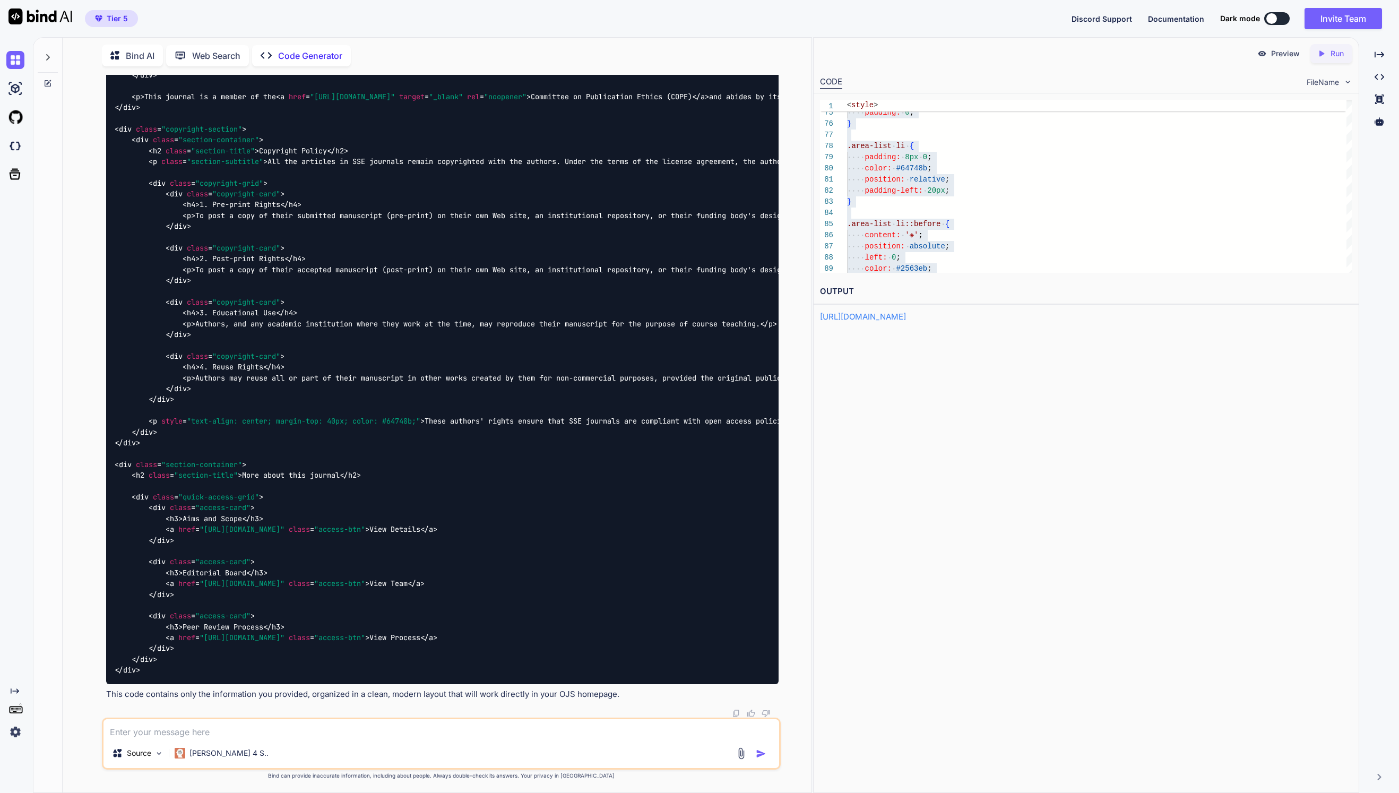
paste textarea "[URL][DOMAIN_NAME]"
type textarea "[URL][DOMAIN_NAME] the styling is not being applieod"
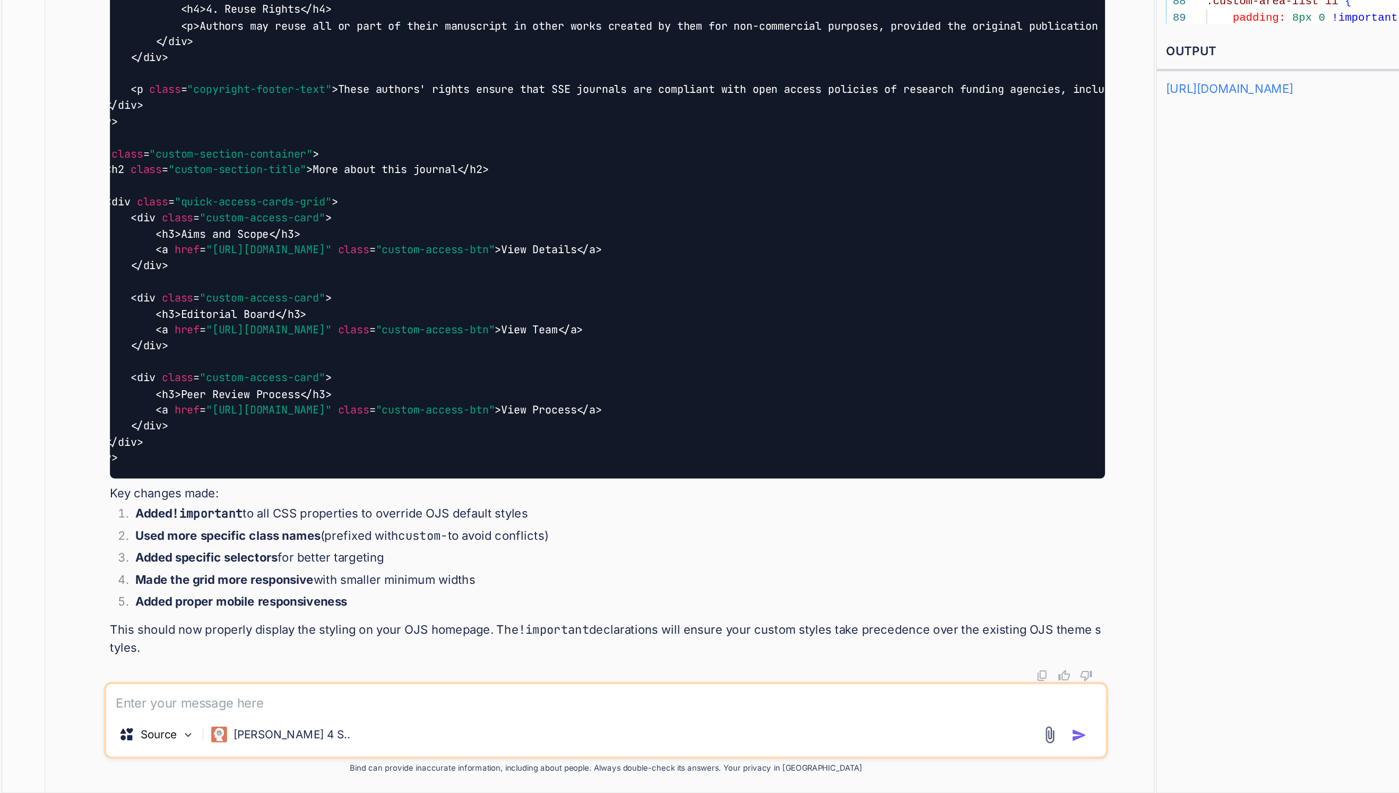
scroll to position [0, 0]
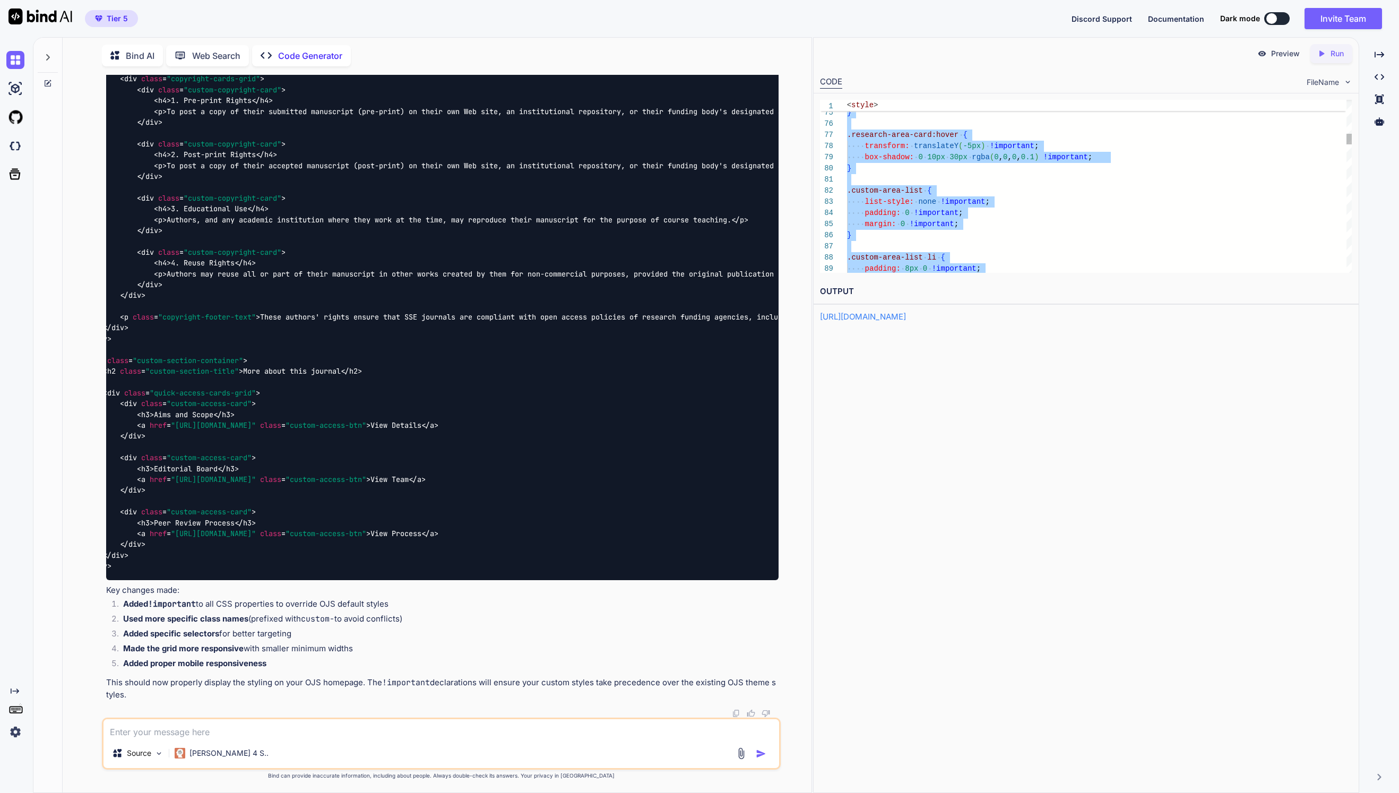
type textarea "<style> .journal-hero { background: linear-gradient(135deg, #667eea 0%, #764ba2…"
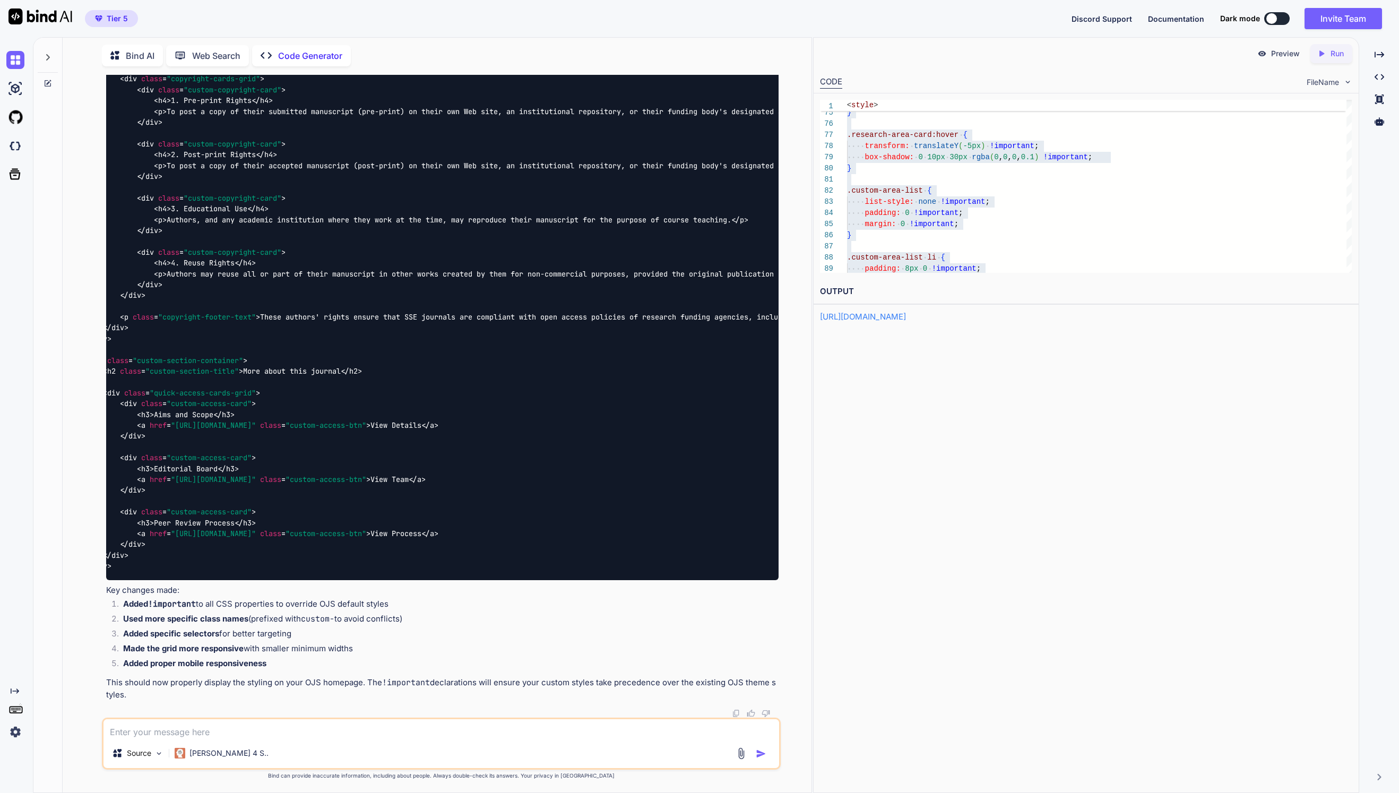
click at [317, 743] on div "Source Claude 4 S.." at bounding box center [441, 744] width 679 height 52
click at [236, 731] on textarea at bounding box center [442, 728] width 676 height 19
type textarea "still not working"
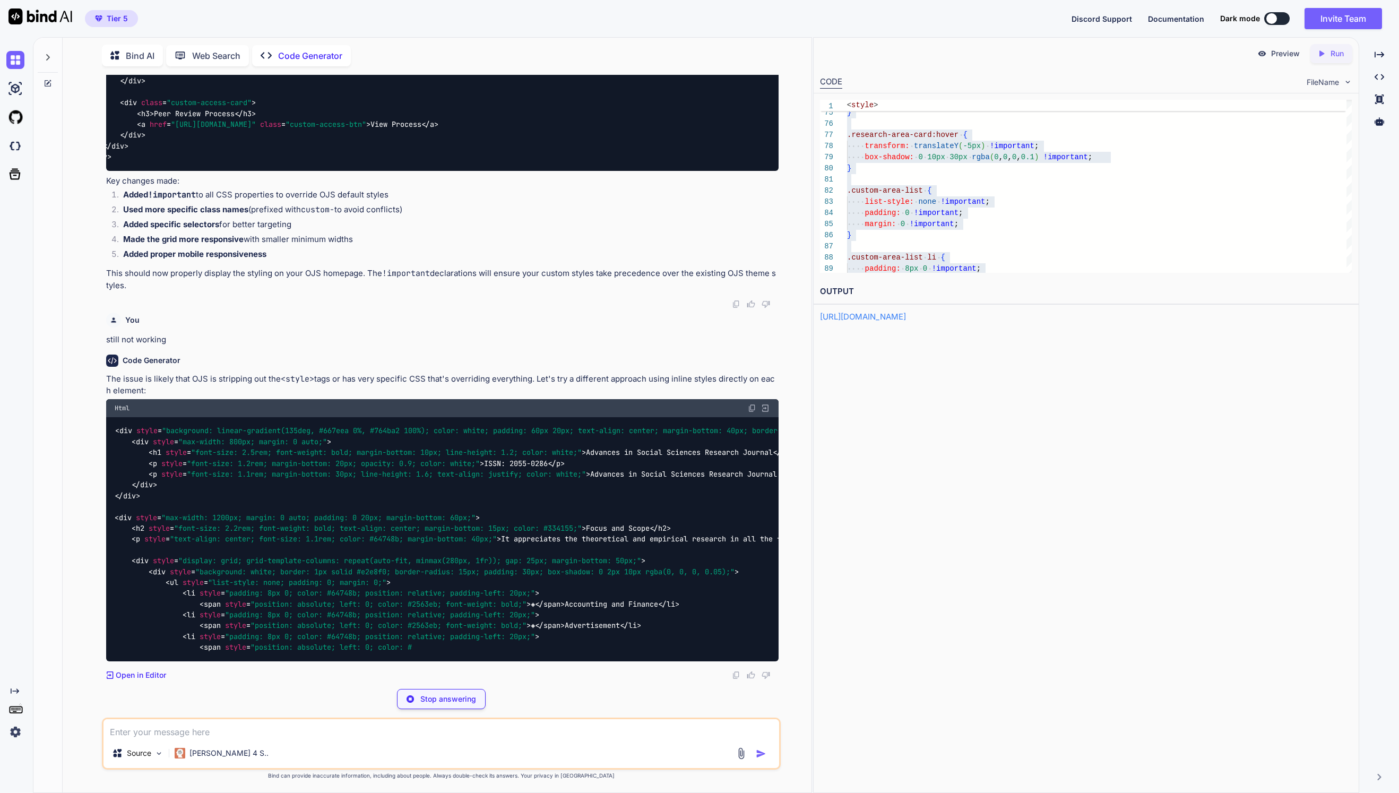
scroll to position [27040, 0]
